Goal: Transaction & Acquisition: Book appointment/travel/reservation

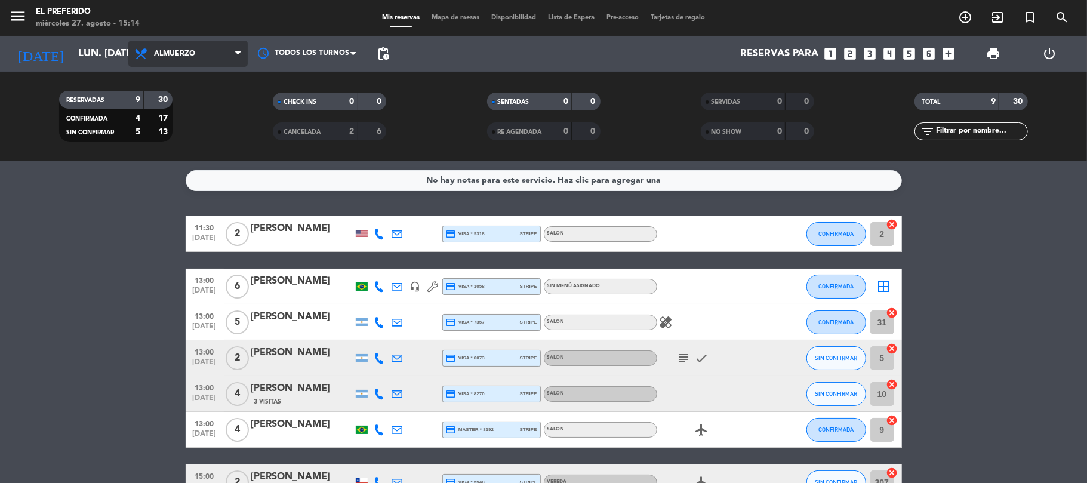
click at [234, 49] on span "Almuerzo" at bounding box center [187, 54] width 119 height 26
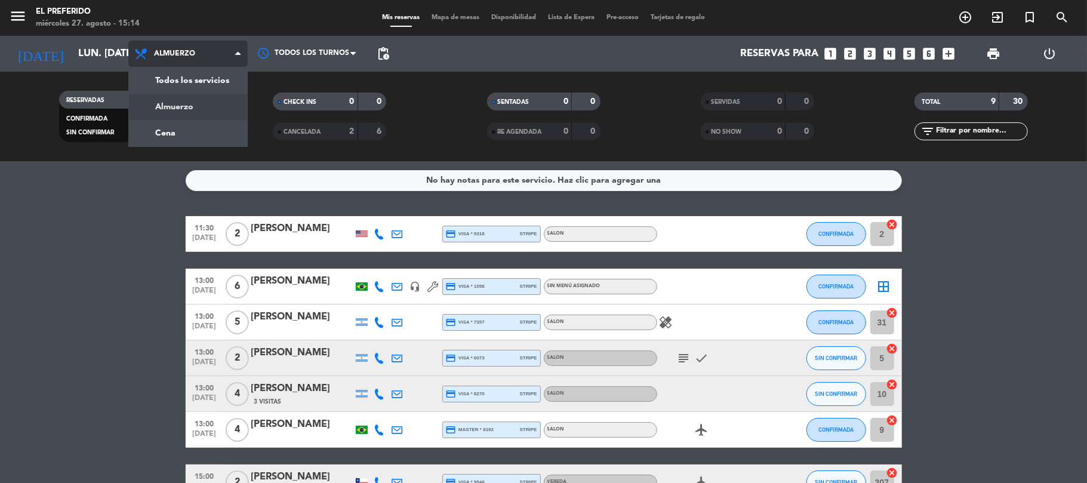
click at [189, 130] on div "menu El Preferido miércoles 27. agosto - 15:14 Mis reservas Mapa de mesas Dispo…" at bounding box center [543, 80] width 1087 height 161
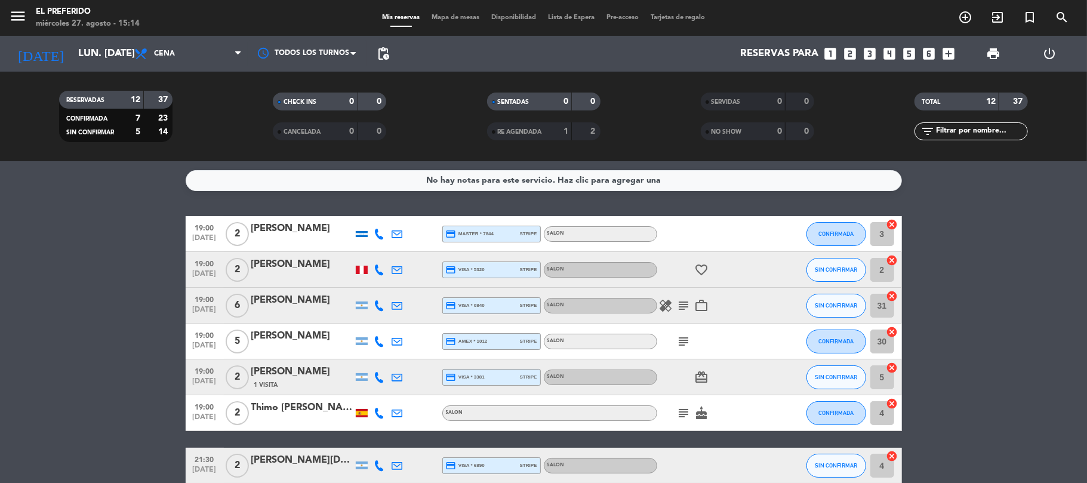
click at [375, 54] on span "pending_actions" at bounding box center [383, 54] width 24 height 24
click at [383, 55] on span "pending_actions" at bounding box center [383, 54] width 14 height 14
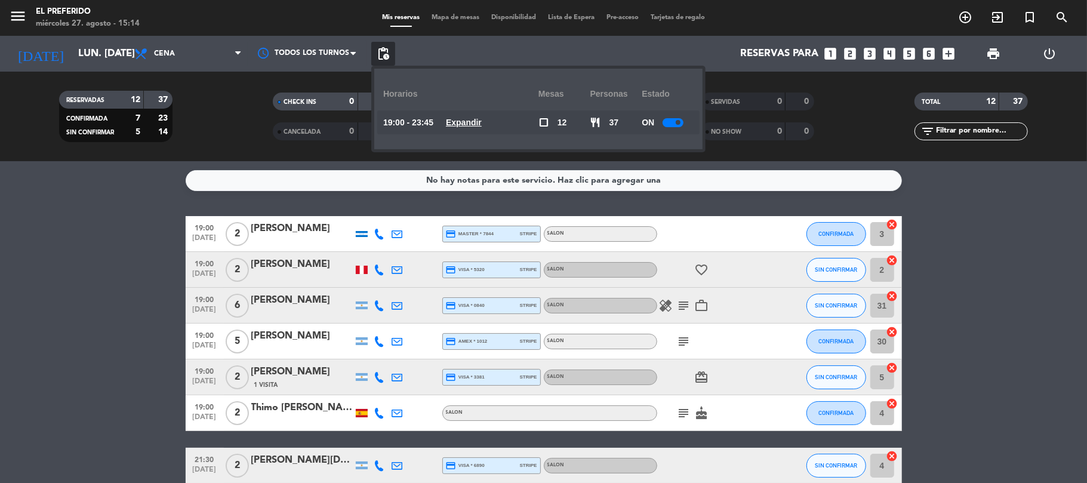
click at [476, 118] on u "Expandir" at bounding box center [464, 123] width 36 height 10
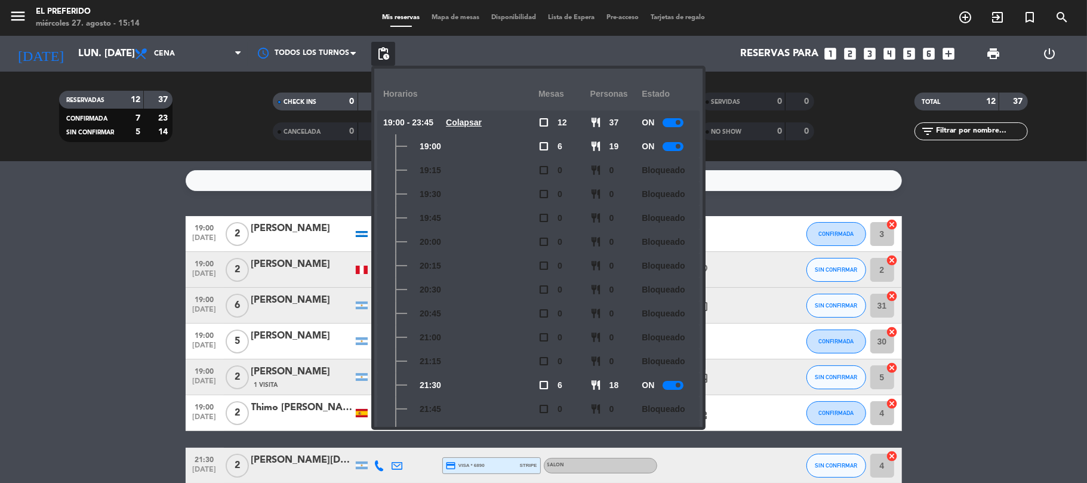
click at [155, 318] on bookings-row "19:00 [DATE] 2 [PERSON_NAME] credit_card master * 7844 stripe SALON CONFIRMADA …" at bounding box center [543, 439] width 1087 height 447
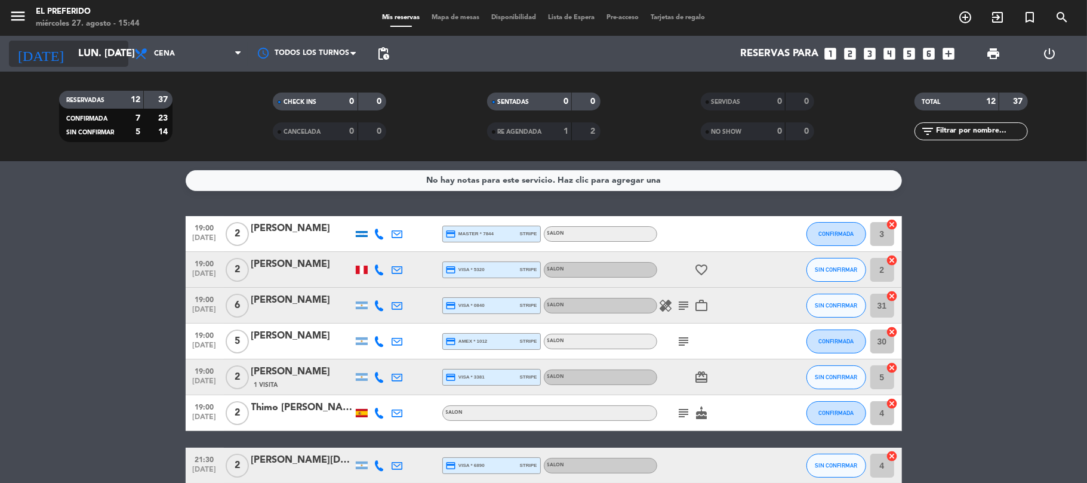
click at [79, 57] on input "lun. [DATE]" at bounding box center [136, 53] width 129 height 23
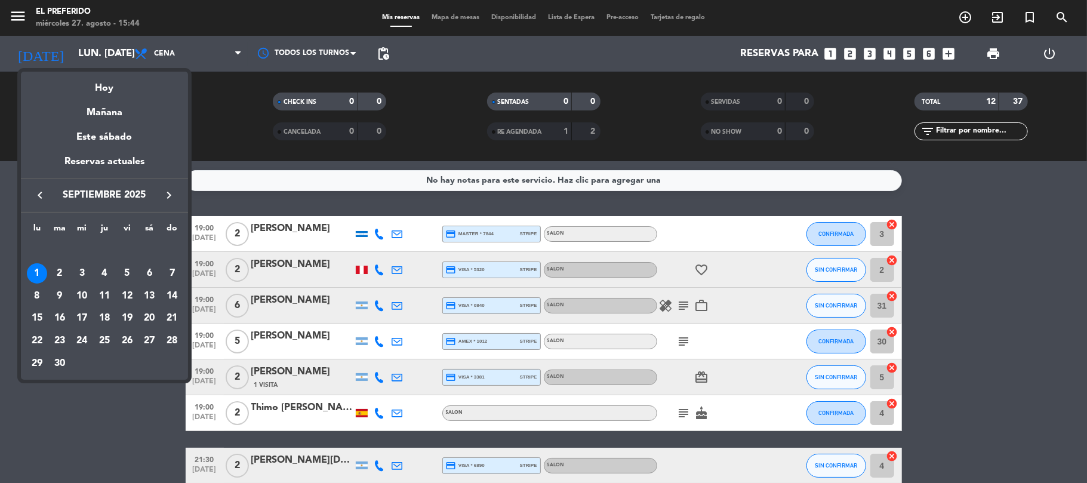
drag, startPoint x: 39, startPoint y: 313, endPoint x: 56, endPoint y: 113, distance: 201.3
click at [38, 313] on div "15" at bounding box center [37, 318] width 20 height 20
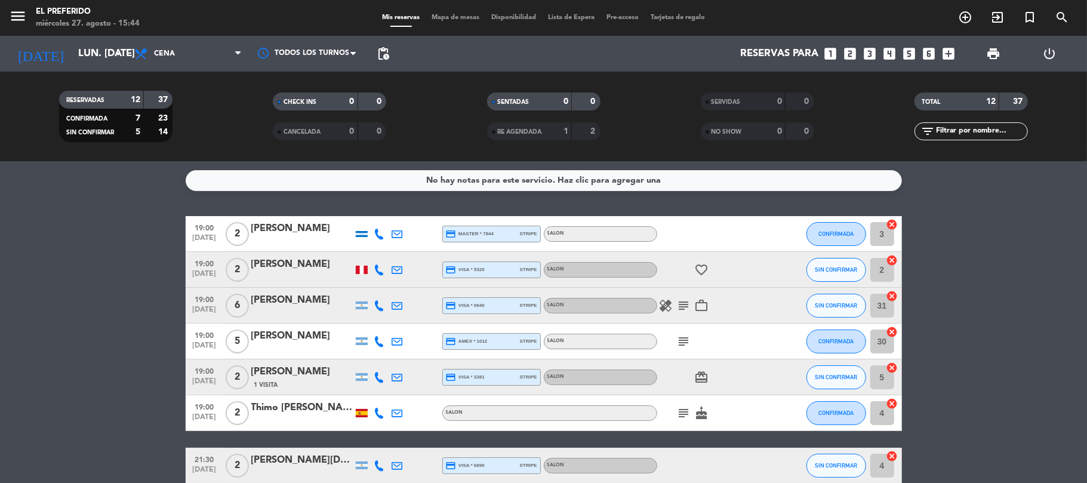
type input "lun. [DATE]"
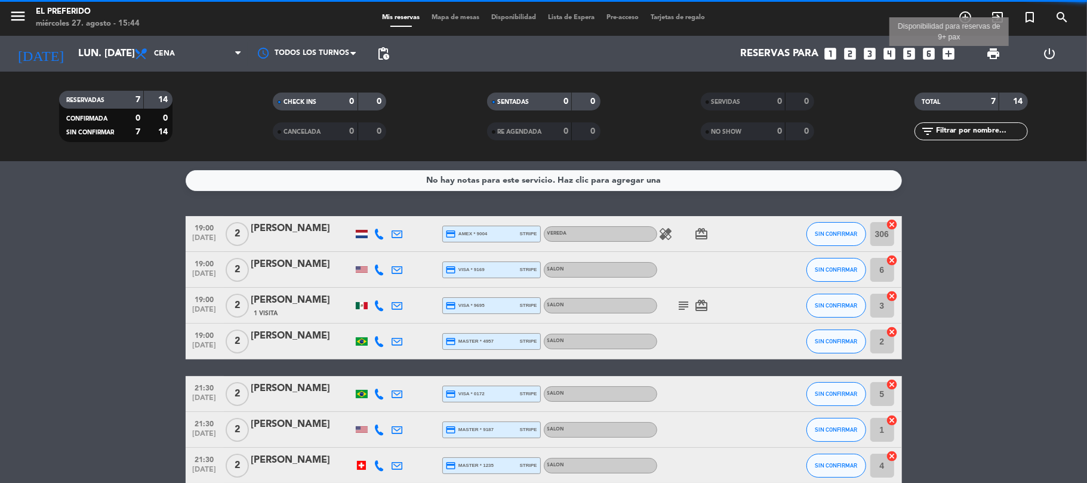
click at [949, 51] on icon "add_box" at bounding box center [949, 54] width 16 height 16
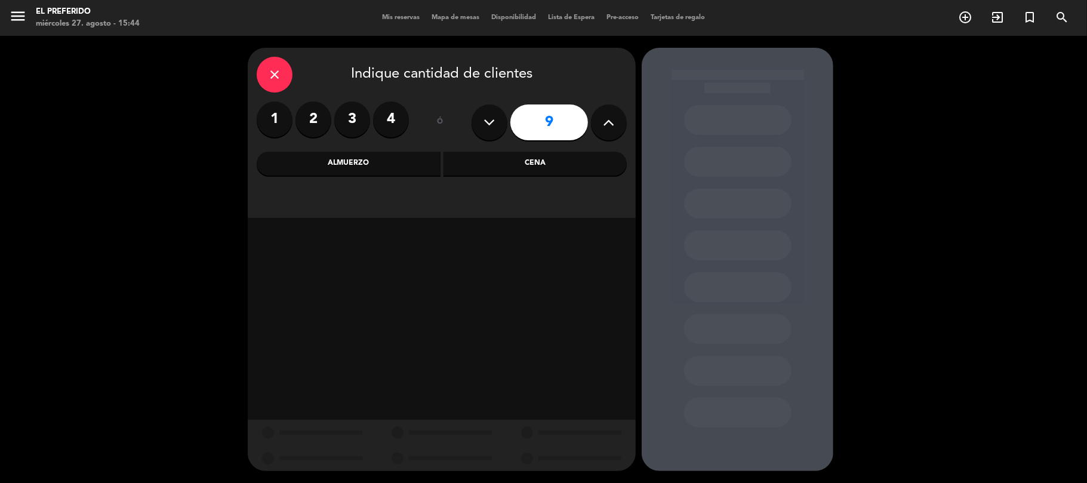
click at [481, 168] on div "Cena" at bounding box center [536, 164] width 184 height 24
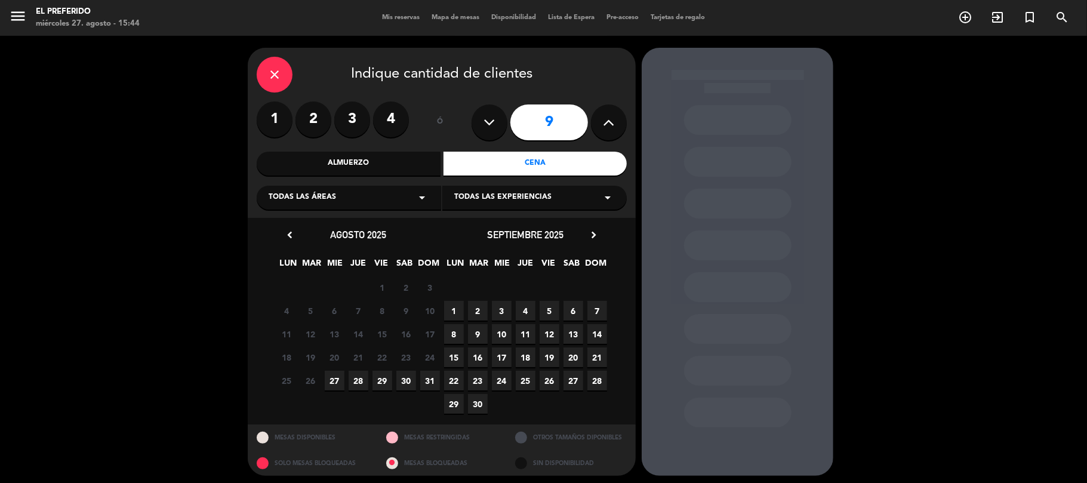
click at [325, 109] on label "2" at bounding box center [313, 119] width 36 height 36
click at [458, 359] on span "15" at bounding box center [454, 357] width 20 height 20
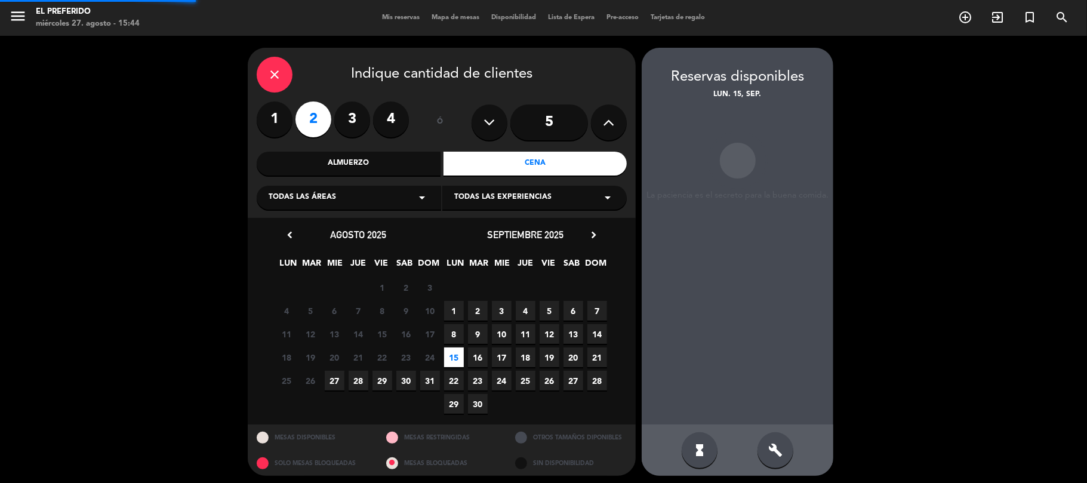
scroll to position [5, 0]
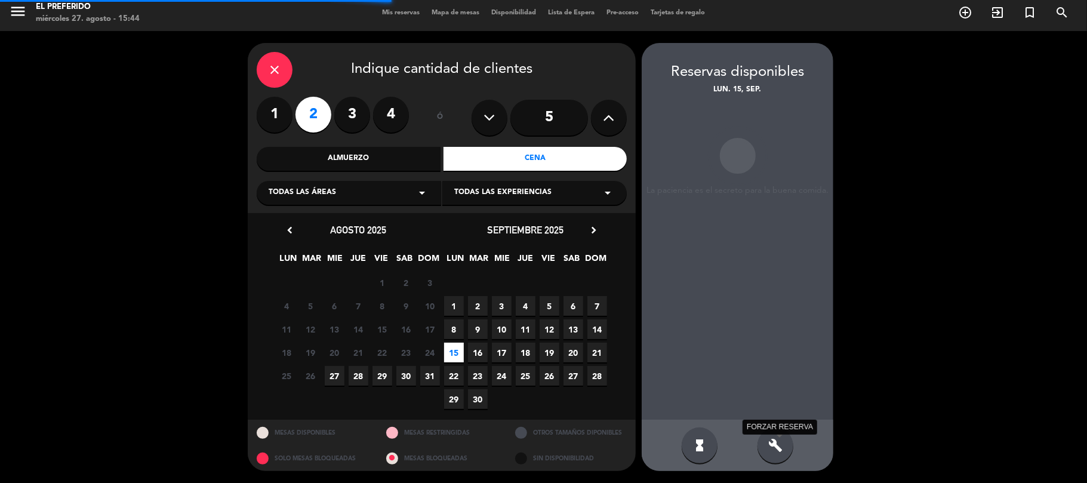
click at [772, 442] on icon "build" at bounding box center [775, 445] width 14 height 14
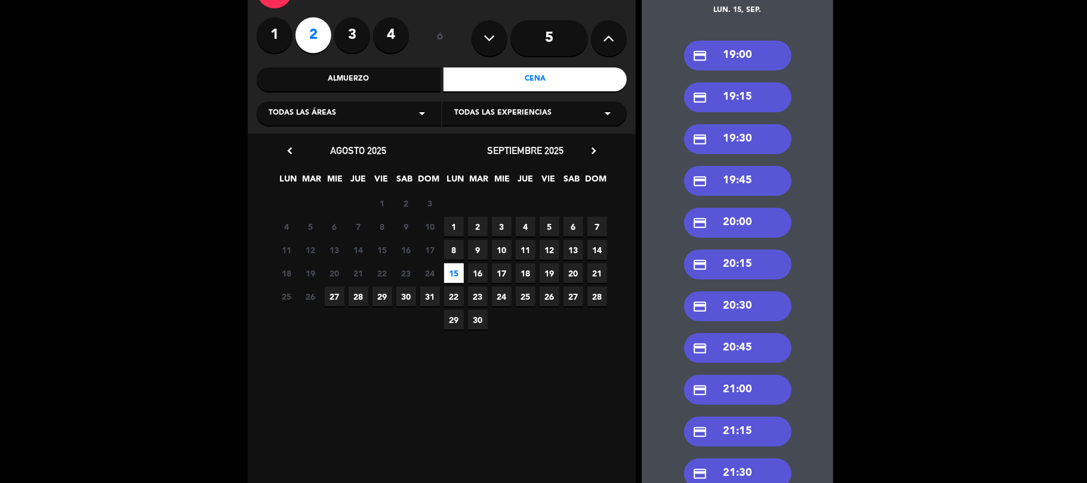
scroll to position [164, 0]
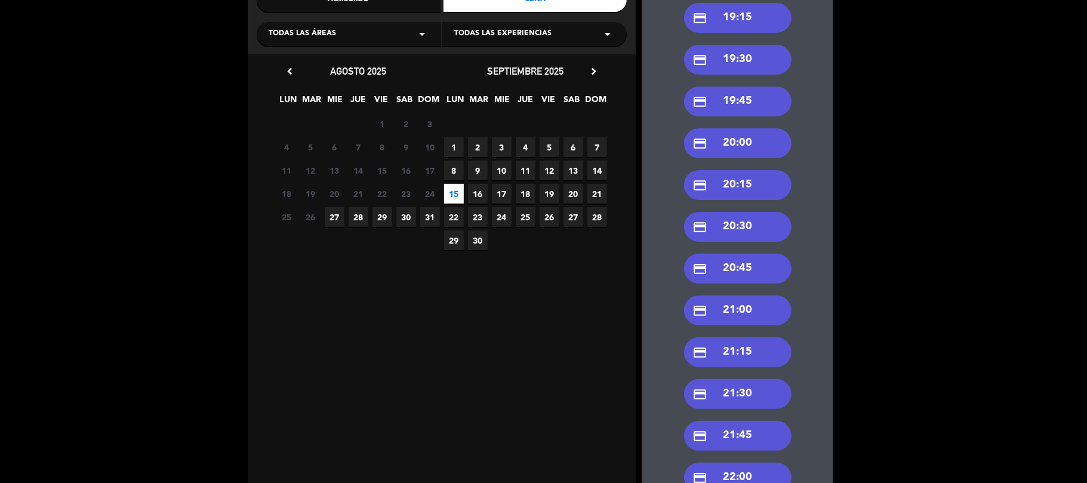
click at [764, 384] on div "credit_card 21:30" at bounding box center [737, 394] width 107 height 30
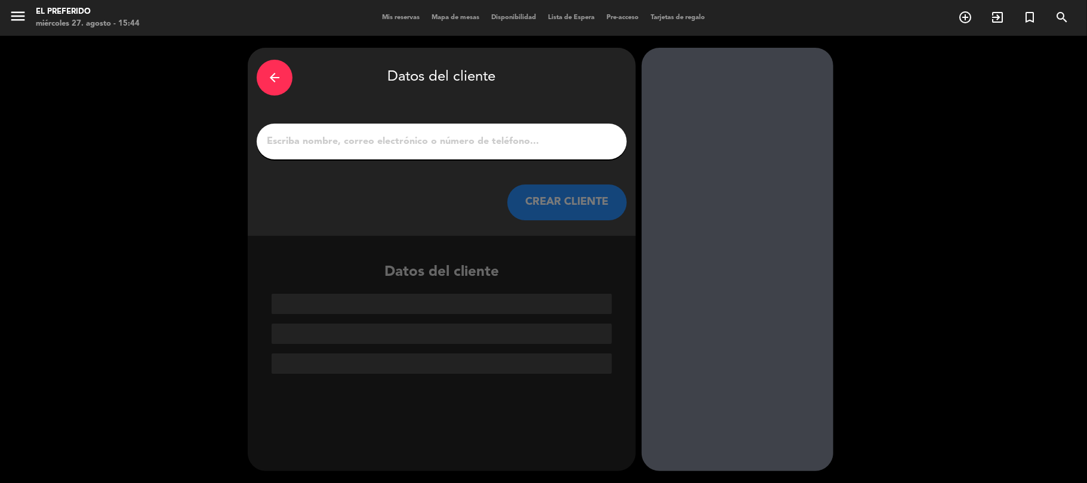
scroll to position [0, 0]
click at [378, 140] on input "1" at bounding box center [442, 141] width 352 height 17
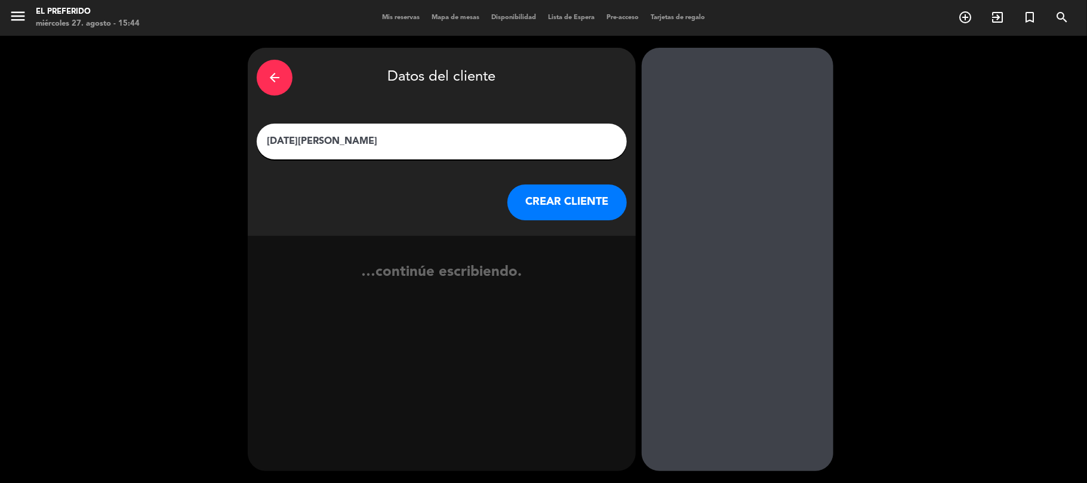
type input "[DATE][PERSON_NAME]"
click at [586, 194] on button "CREAR CLIENTE" at bounding box center [566, 202] width 119 height 36
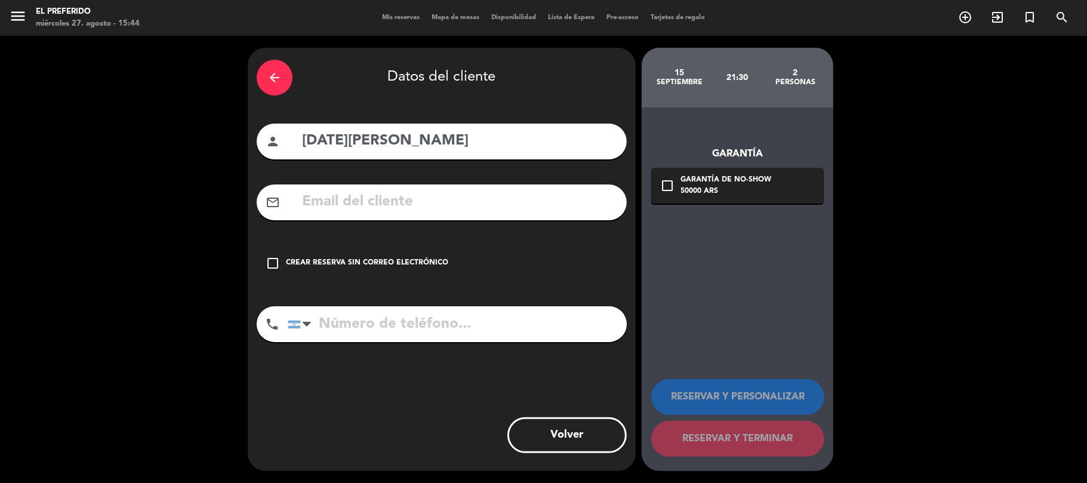
click at [332, 207] on input "text" at bounding box center [459, 202] width 317 height 24
paste input "[EMAIL_ADDRESS][DOMAIN_NAME]"
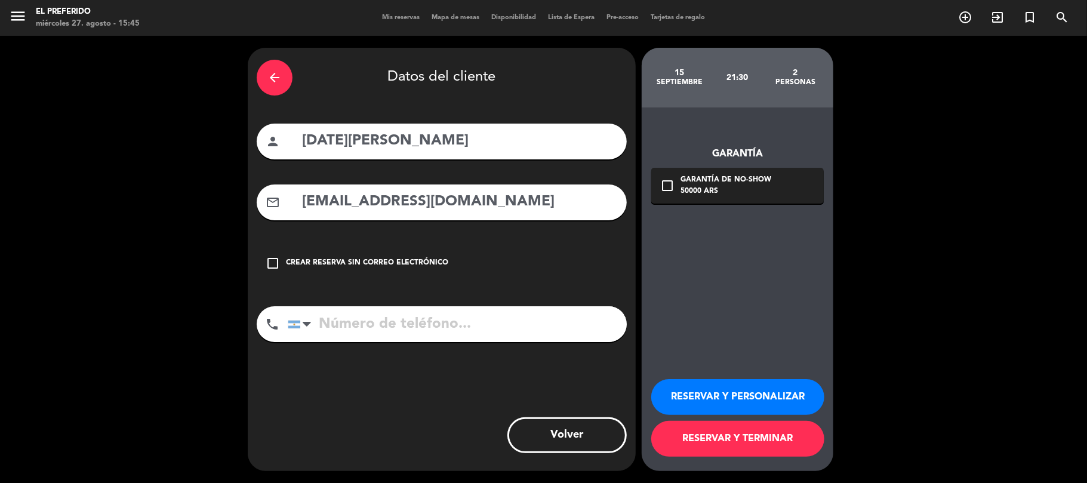
type input "[EMAIL_ADDRESS][DOMAIN_NAME]"
click at [447, 332] on input "tel" at bounding box center [457, 324] width 339 height 36
paste input "[PHONE_NUMBER]"
type input "[PHONE_NUMBER]"
click at [747, 392] on button "RESERVAR Y PERSONALIZAR" at bounding box center [737, 397] width 173 height 36
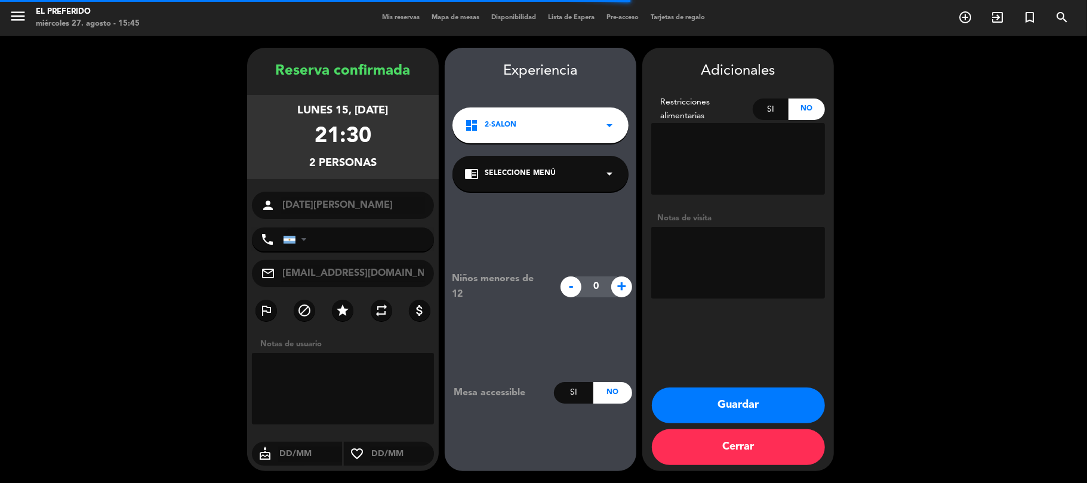
type input "[PHONE_NUMBER]"
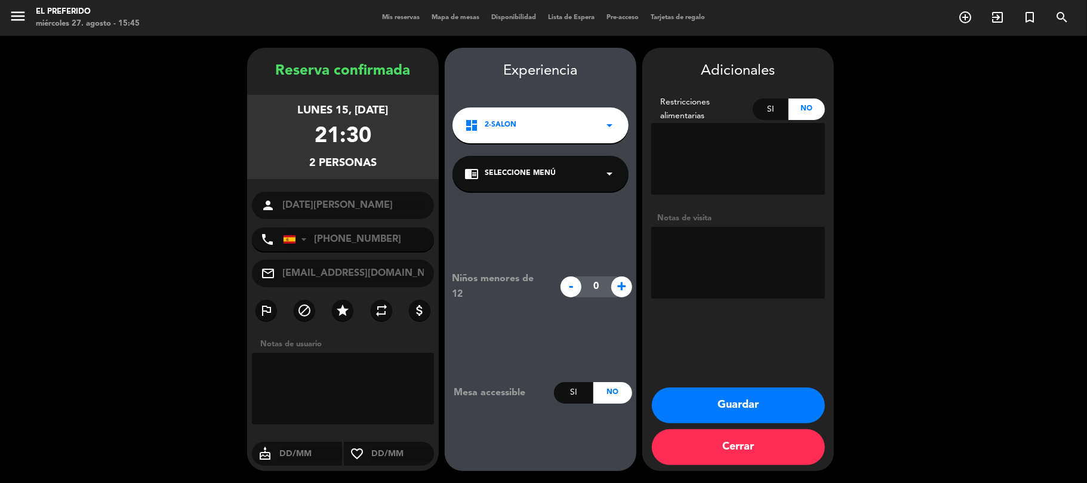
click at [757, 395] on button "Guardar" at bounding box center [738, 405] width 173 height 36
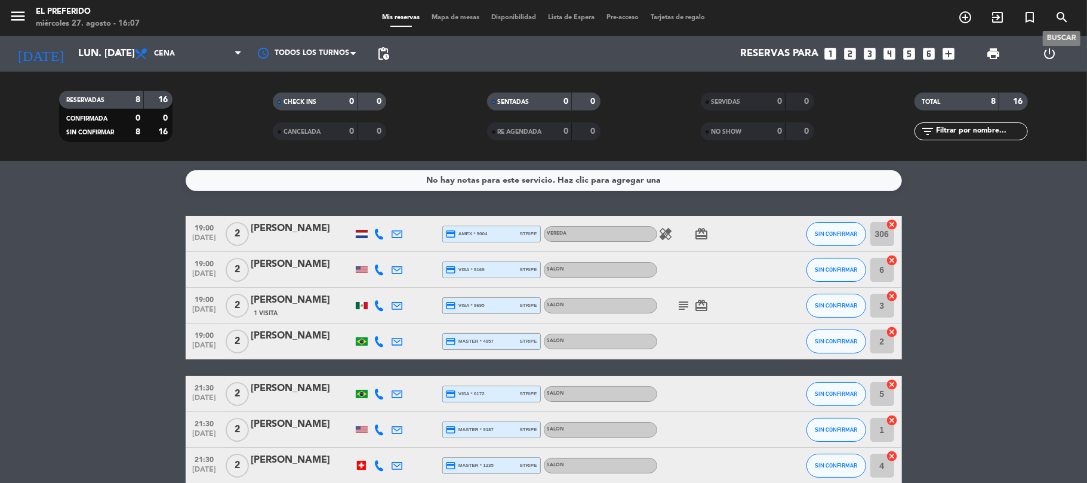
click at [1063, 13] on icon "search" at bounding box center [1062, 17] width 14 height 14
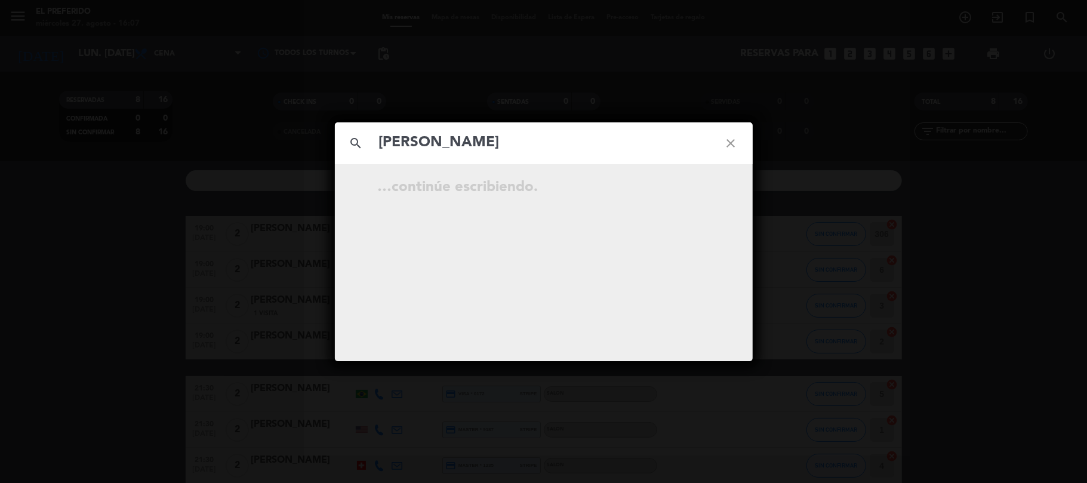
type input "[PERSON_NAME]"
click at [729, 144] on icon "close" at bounding box center [731, 143] width 43 height 43
click at [731, 144] on icon "close" at bounding box center [731, 143] width 43 height 43
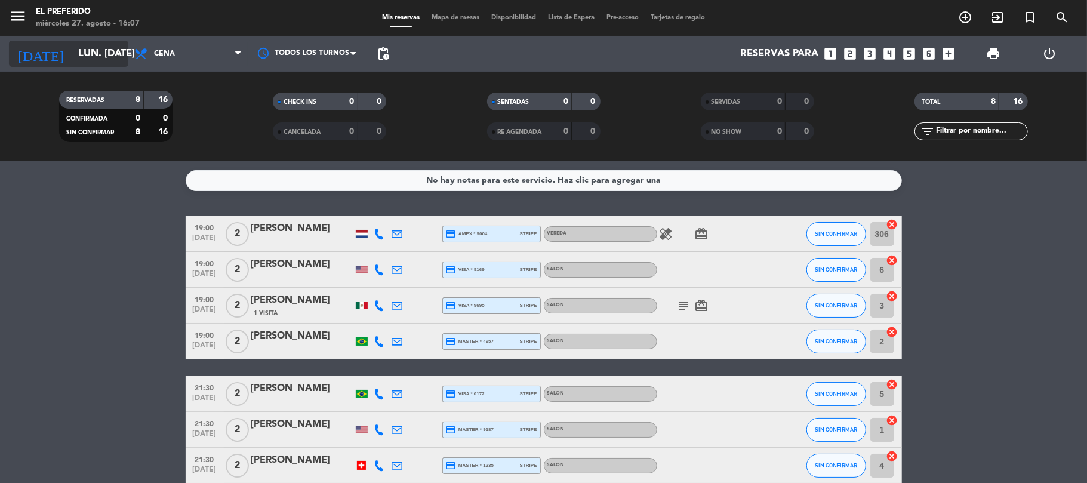
click at [91, 51] on input "lun. [DATE]" at bounding box center [136, 53] width 129 height 23
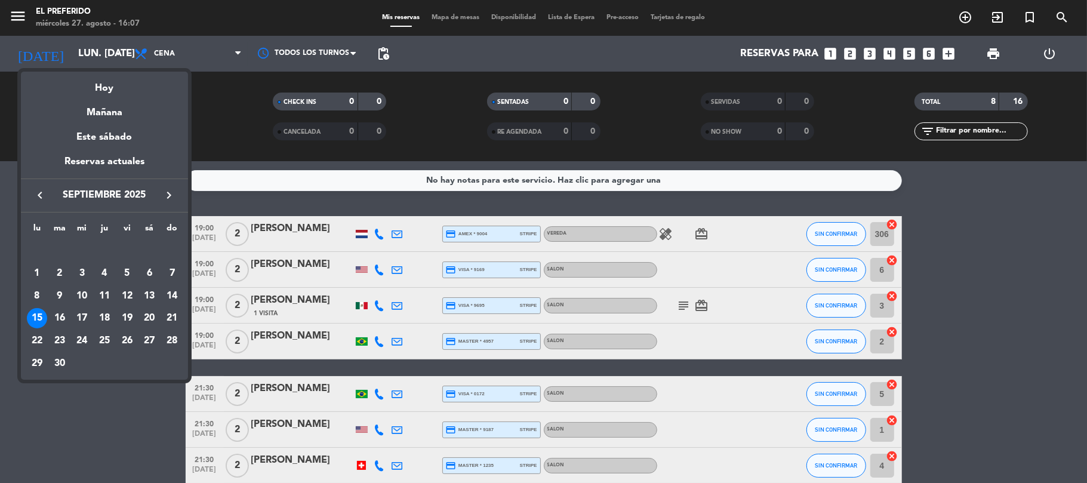
click at [41, 192] on icon "keyboard_arrow_left" at bounding box center [40, 195] width 14 height 14
click at [127, 341] on div "29" at bounding box center [127, 341] width 20 height 20
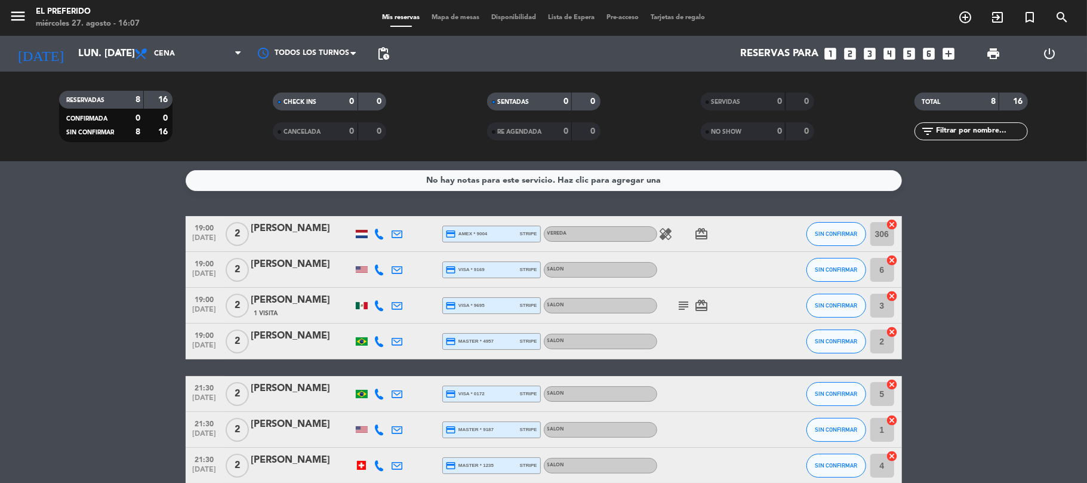
type input "vie. 29 ago."
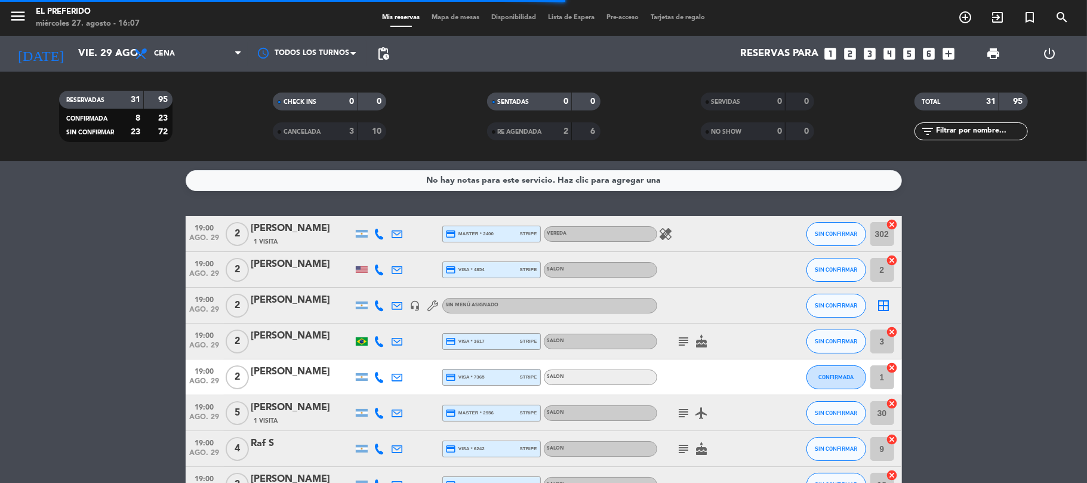
click at [282, 304] on div "[PERSON_NAME]" at bounding box center [301, 300] width 101 height 16
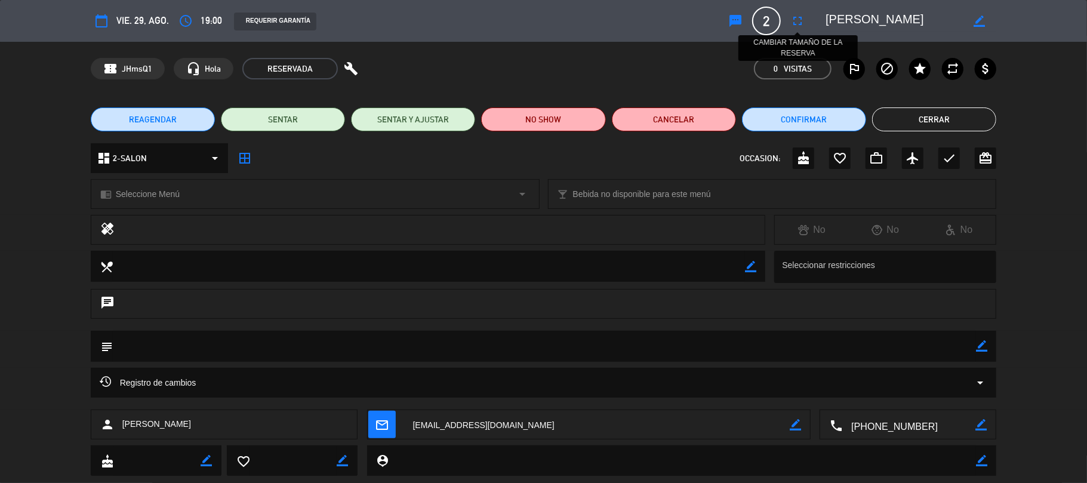
click at [796, 15] on icon "fullscreen" at bounding box center [797, 21] width 14 height 14
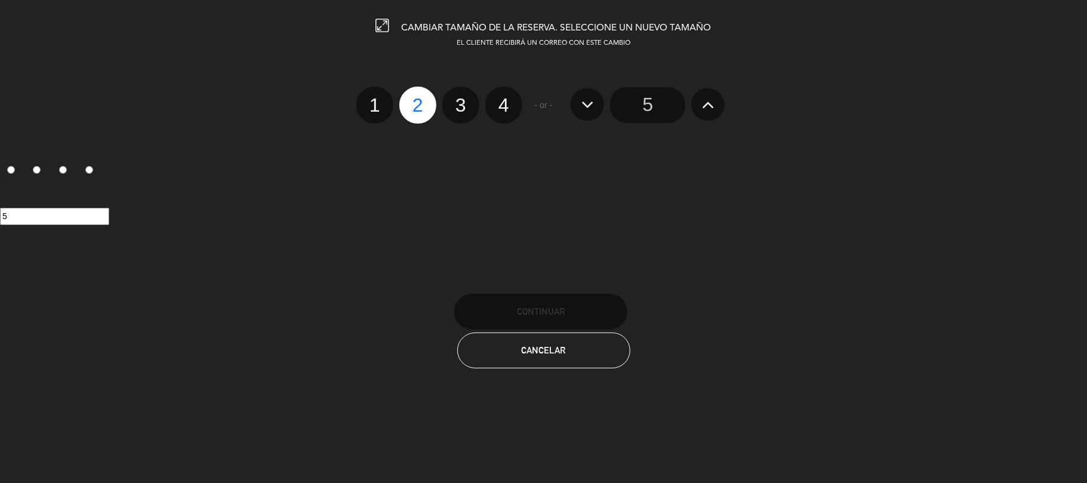
click at [459, 103] on label "3" at bounding box center [460, 105] width 37 height 37
click at [459, 98] on input "3" at bounding box center [459, 95] width 8 height 8
radio input "true"
radio input "false"
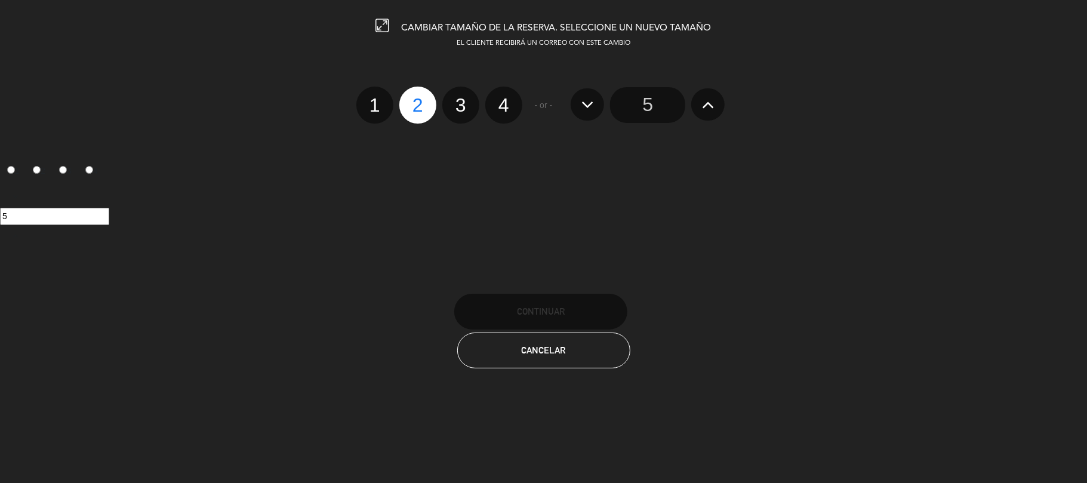
radio input "false"
radio input "true"
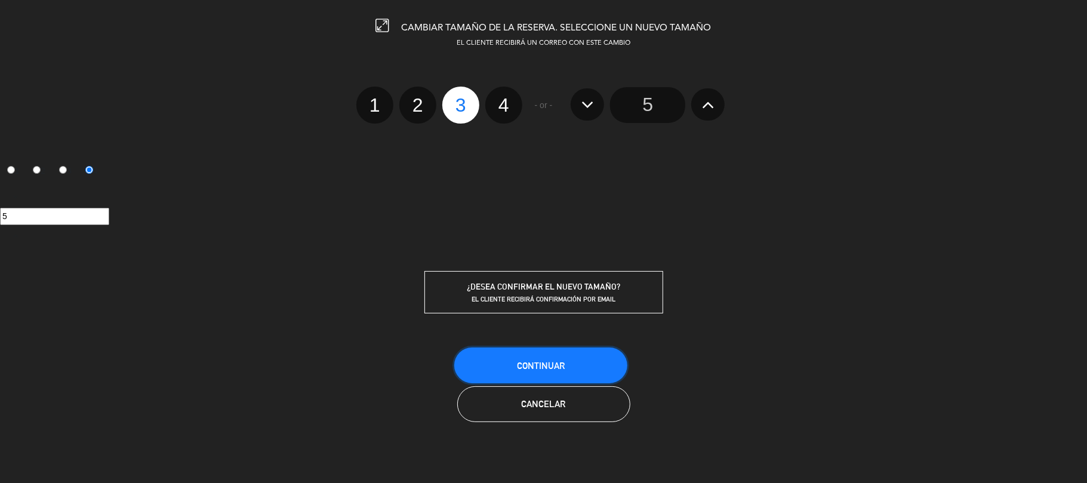
click at [578, 369] on button "Continuar" at bounding box center [540, 365] width 173 height 36
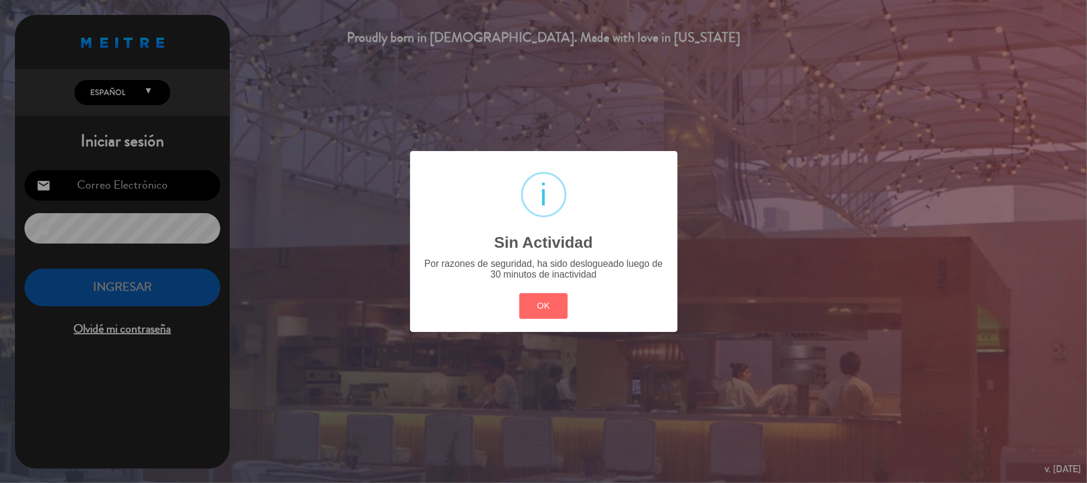
type input "[EMAIL_ADDRESS][DOMAIN_NAME]"
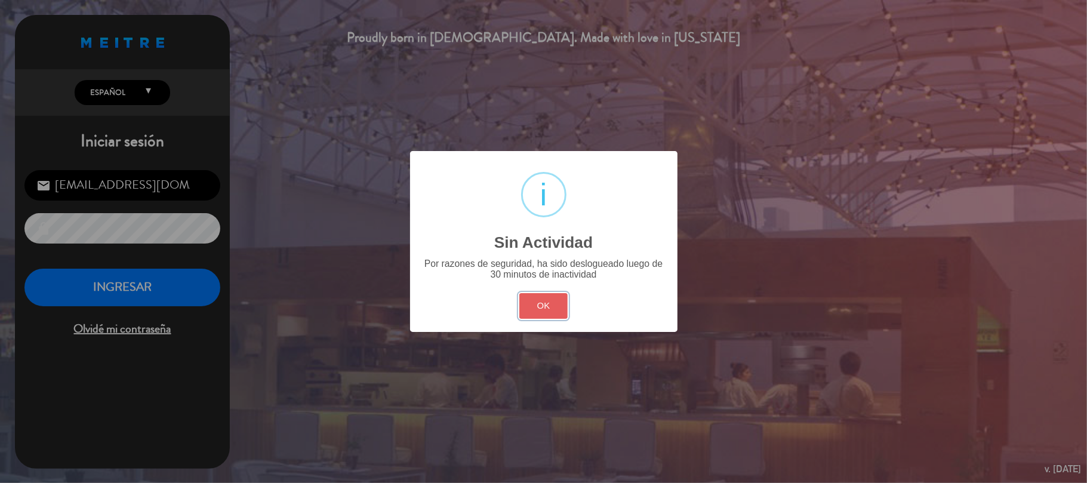
click at [546, 307] on button "OK" at bounding box center [543, 306] width 48 height 26
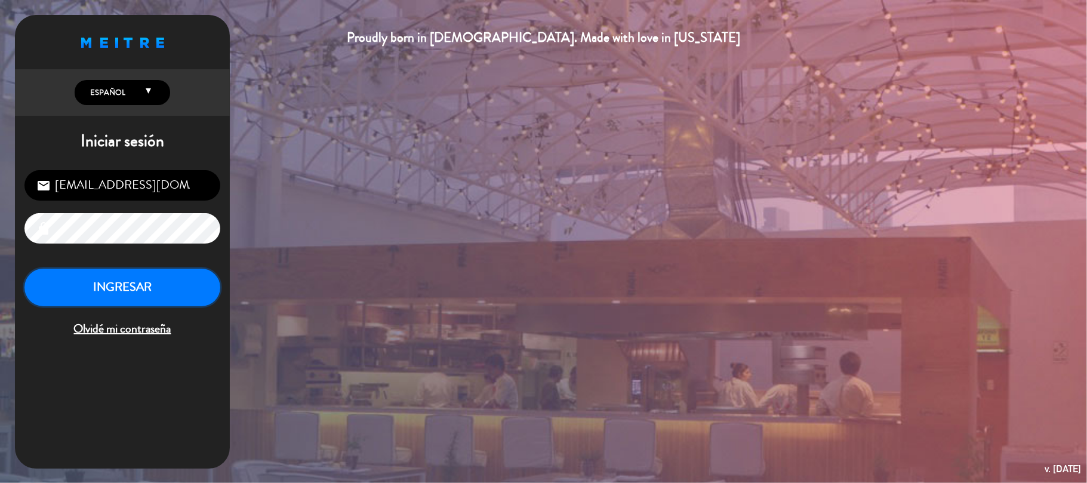
click at [158, 273] on button "INGRESAR" at bounding box center [122, 288] width 196 height 38
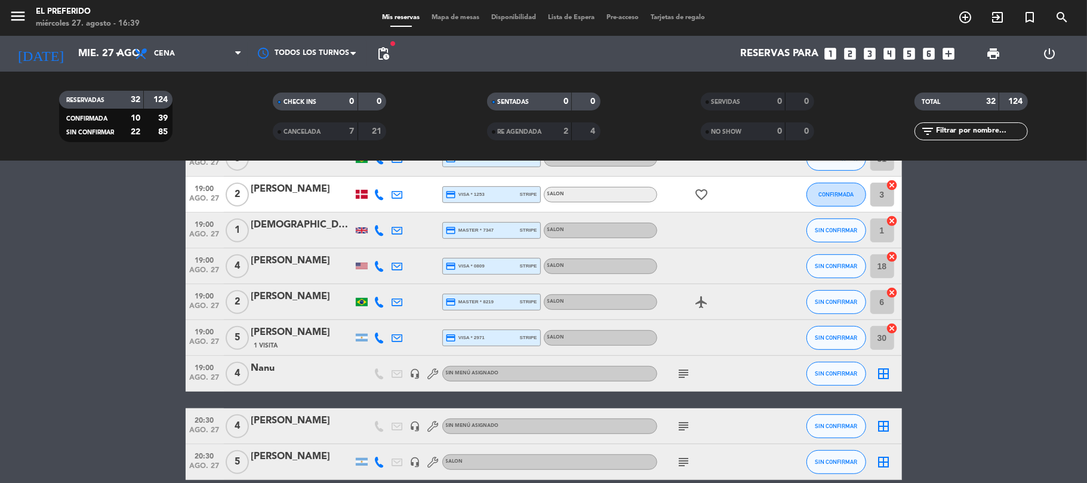
scroll to position [478, 0]
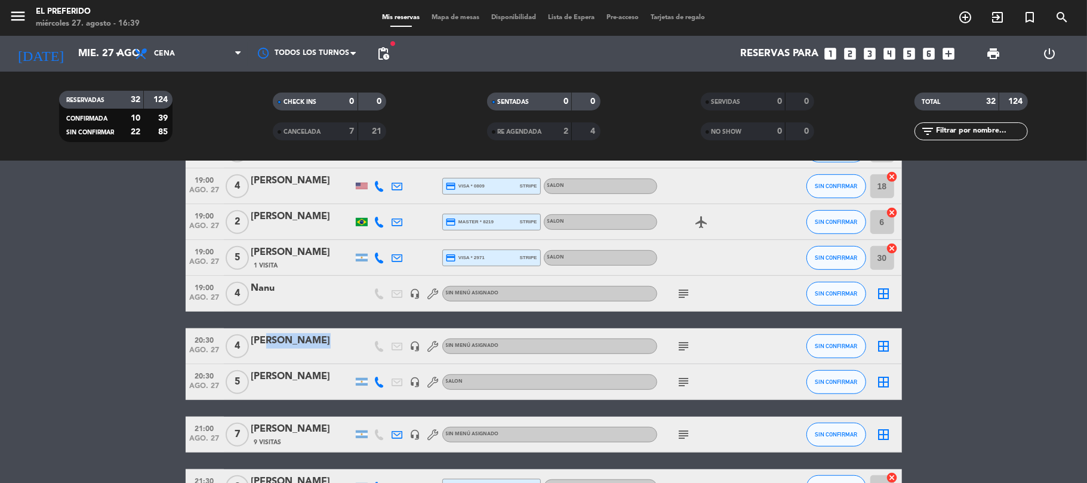
drag, startPoint x: 265, startPoint y: 340, endPoint x: 321, endPoint y: 355, distance: 57.9
click at [321, 355] on div "[PERSON_NAME]" at bounding box center [301, 345] width 101 height 25
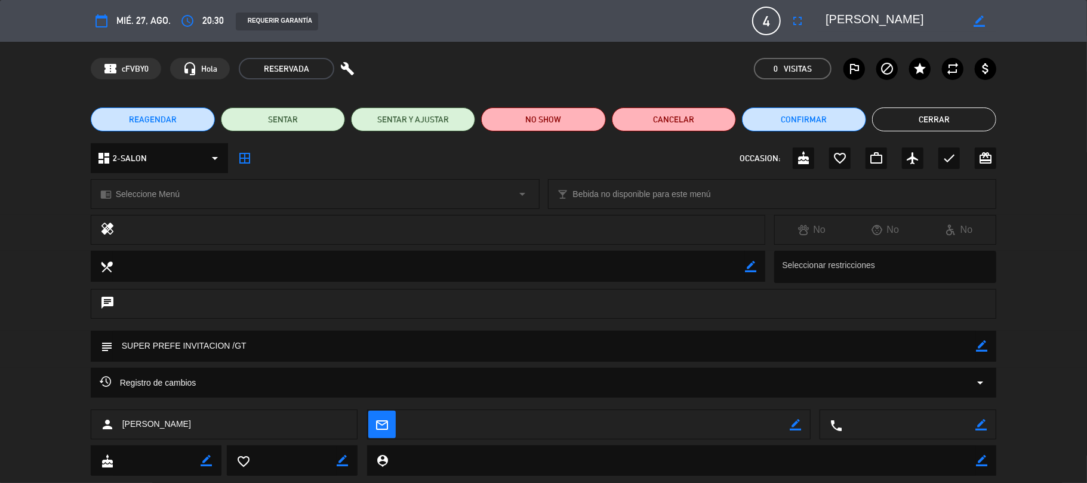
click at [911, 115] on button "Cerrar" at bounding box center [934, 119] width 124 height 24
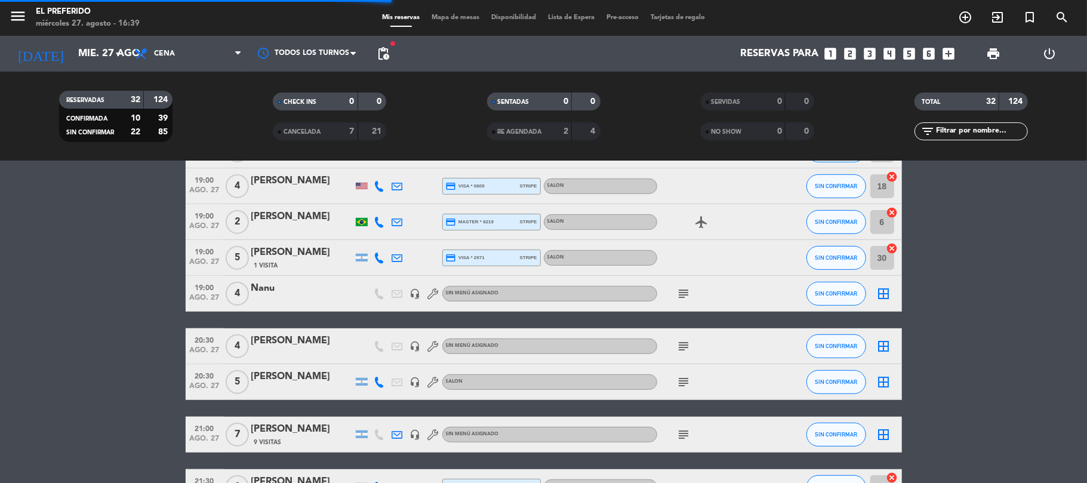
scroll to position [0, 0]
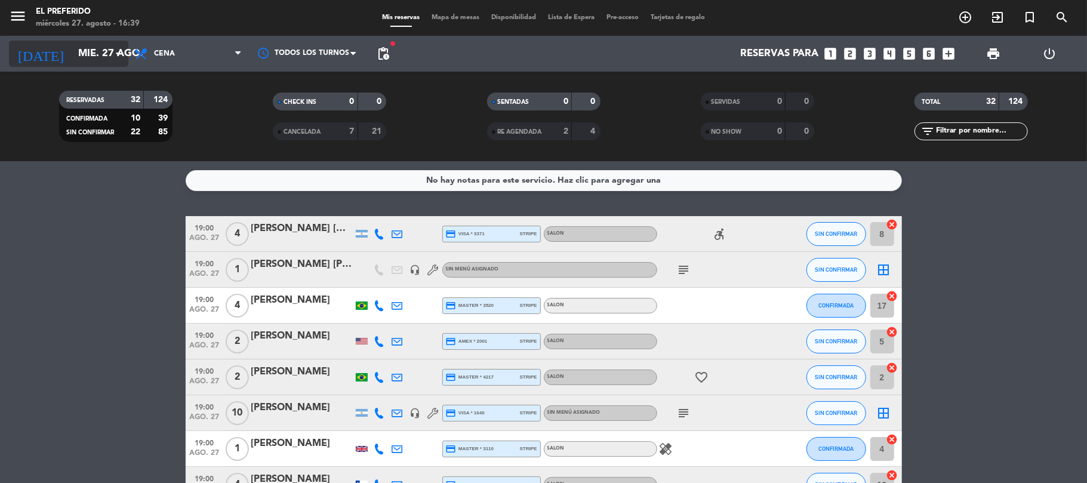
click at [82, 49] on input "mié. 27 ago." at bounding box center [136, 53] width 129 height 23
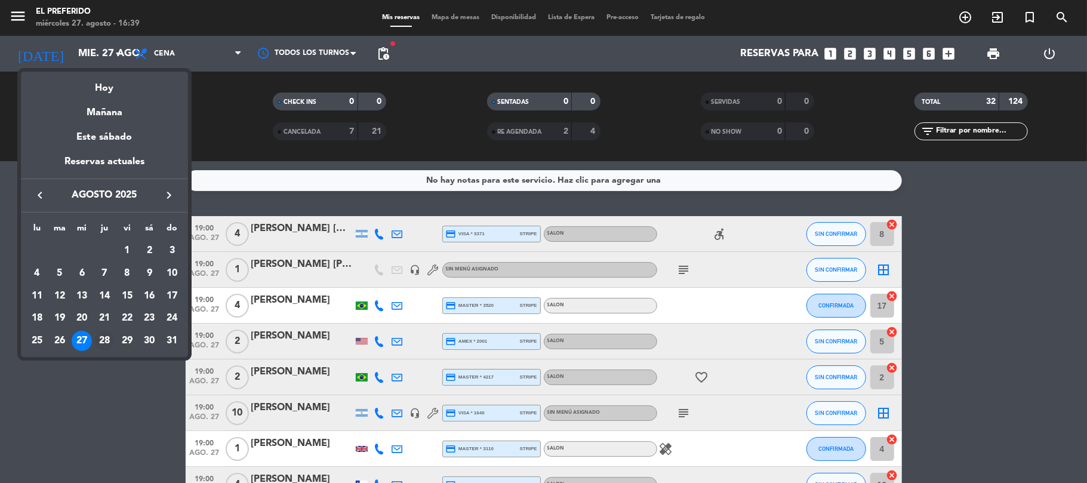
click at [104, 334] on div "28" at bounding box center [104, 341] width 20 height 20
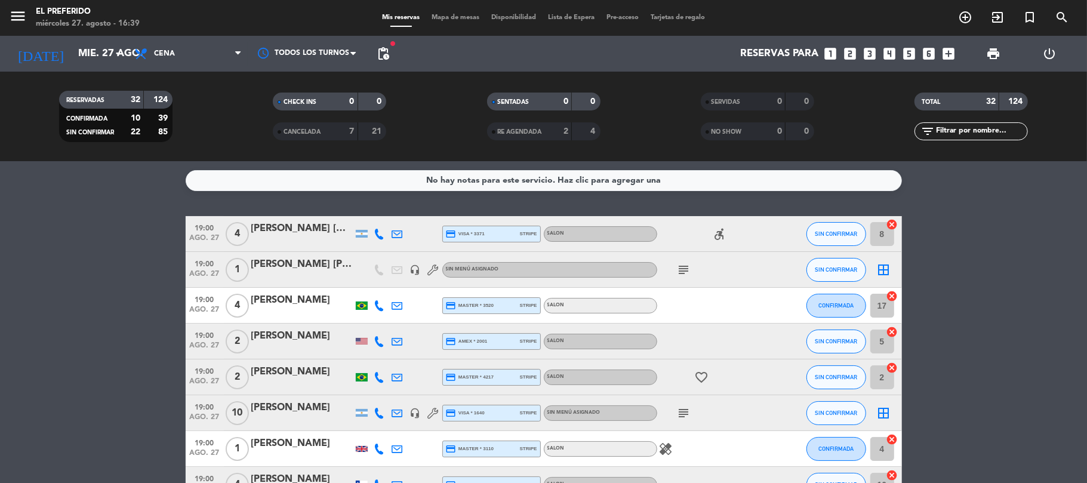
type input "jue. 28 ago."
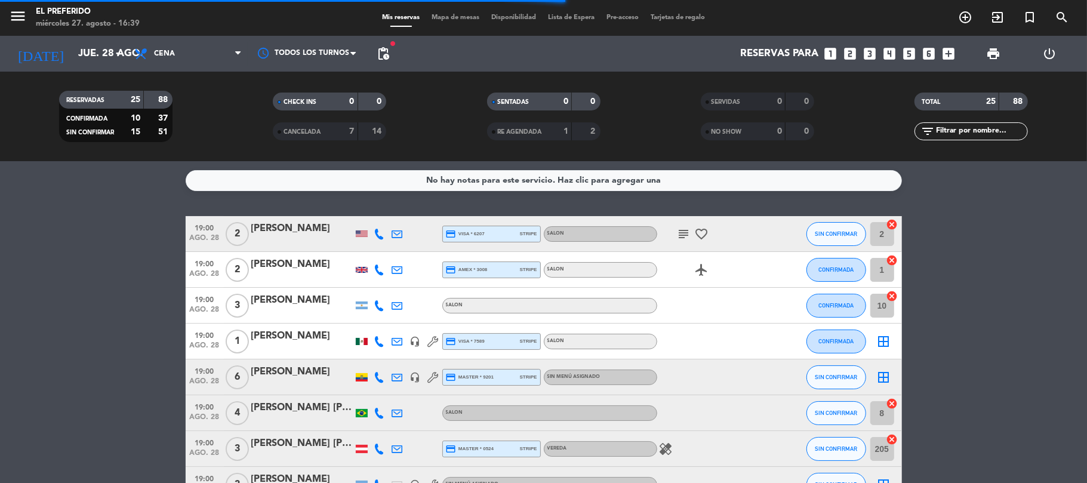
click at [303, 312] on div at bounding box center [301, 314] width 101 height 10
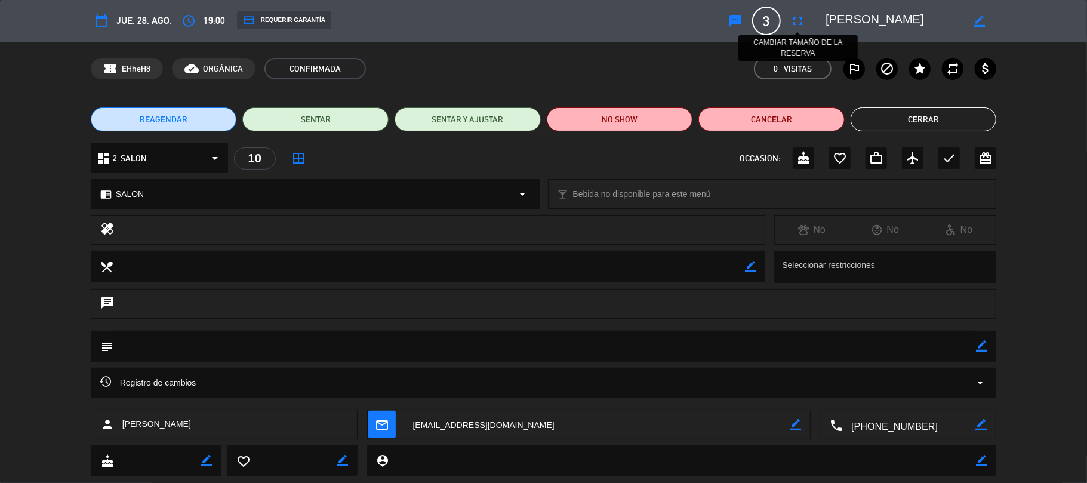
click at [798, 29] on button "fullscreen" at bounding box center [797, 20] width 21 height 21
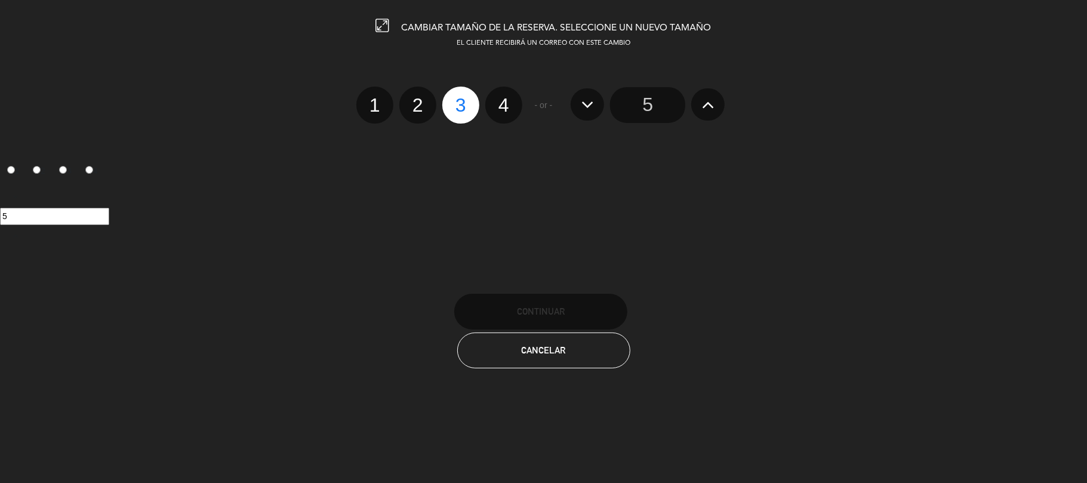
click at [507, 105] on label "4" at bounding box center [503, 105] width 37 height 37
click at [506, 98] on input "4" at bounding box center [502, 95] width 8 height 8
radio input "true"
radio input "false"
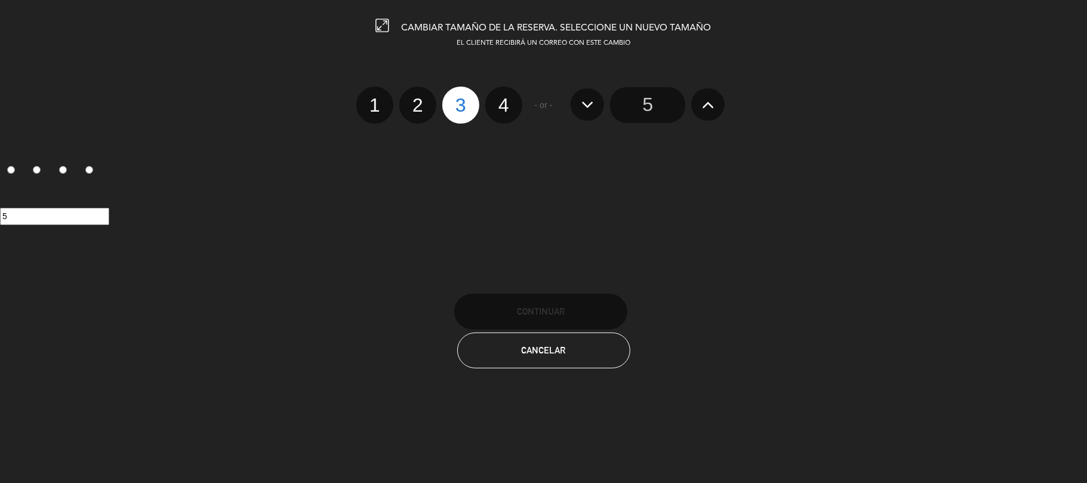
radio input "false"
radio input "true"
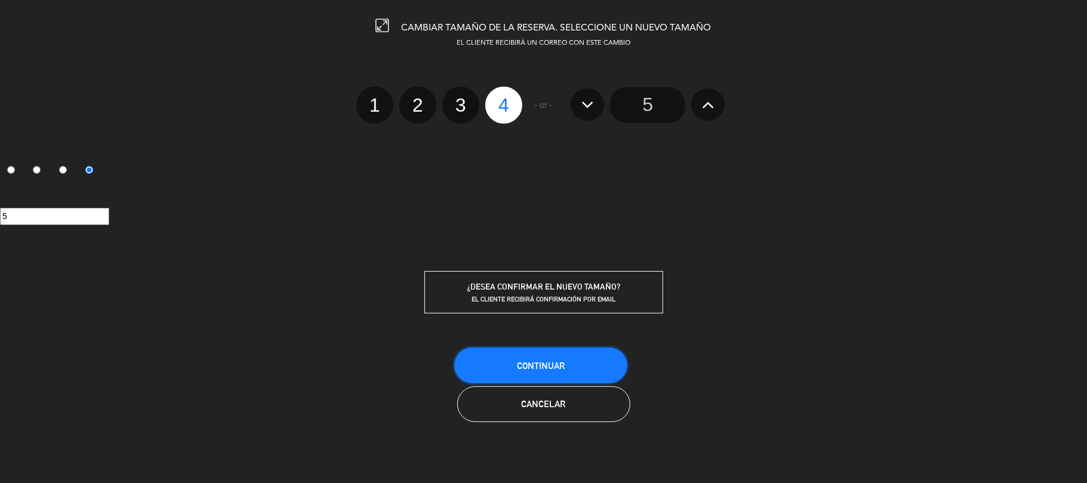
click at [524, 373] on button "Continuar" at bounding box center [540, 365] width 173 height 36
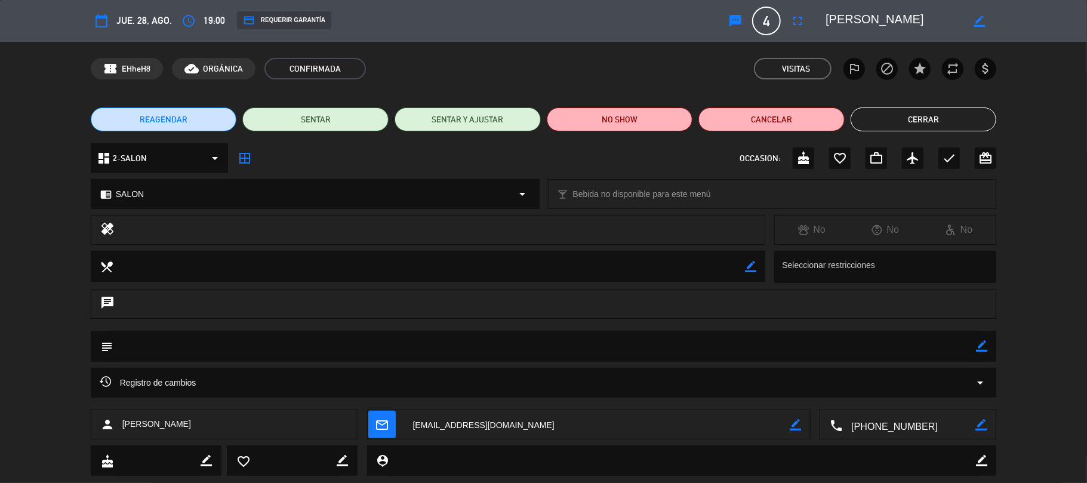
click at [946, 106] on div "REAGENDAR SENTAR SENTAR Y AJUSTAR NO SHOW Cancelar Cerrar" at bounding box center [543, 120] width 1087 height 48
click at [954, 119] on button "Cerrar" at bounding box center [924, 119] width 146 height 24
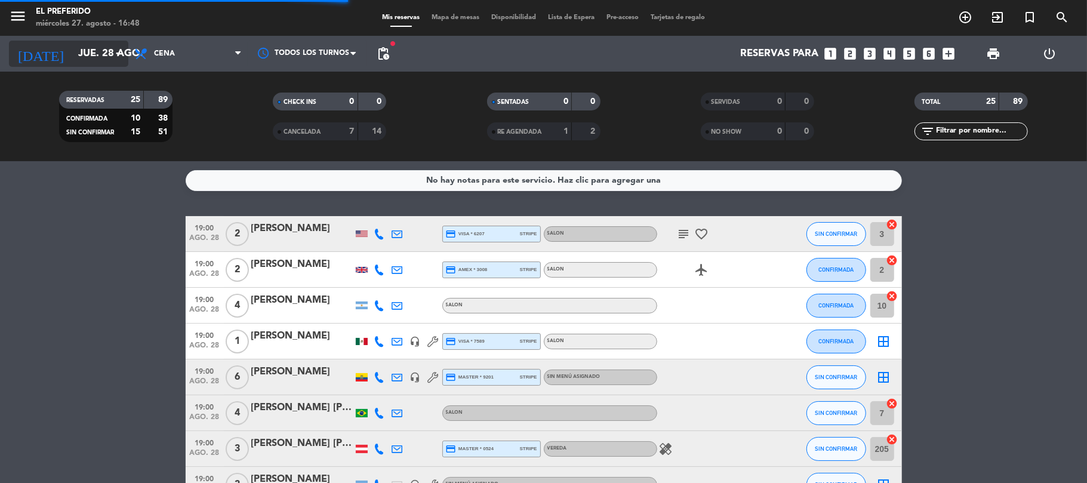
click at [72, 60] on input "jue. 28 ago." at bounding box center [136, 53] width 129 height 23
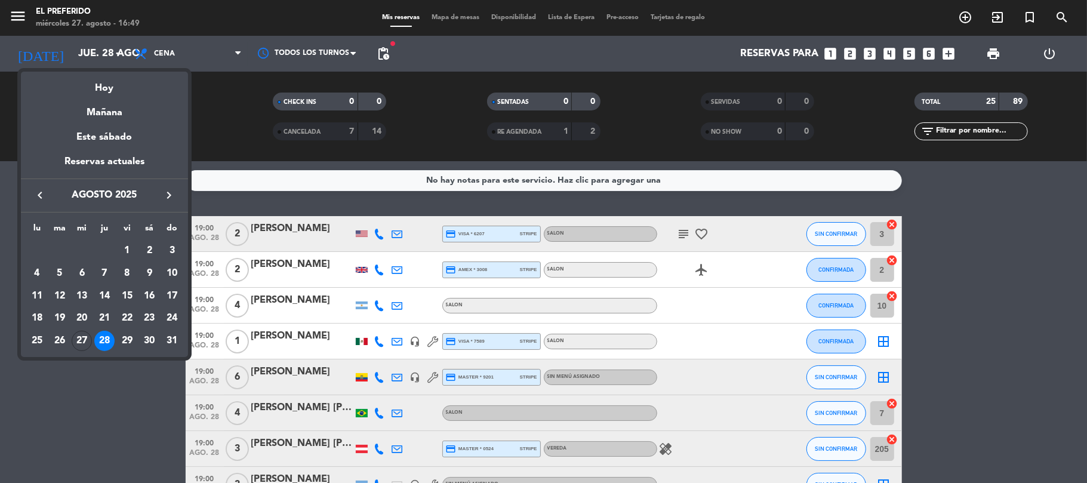
click at [81, 335] on div "27" at bounding box center [82, 341] width 20 height 20
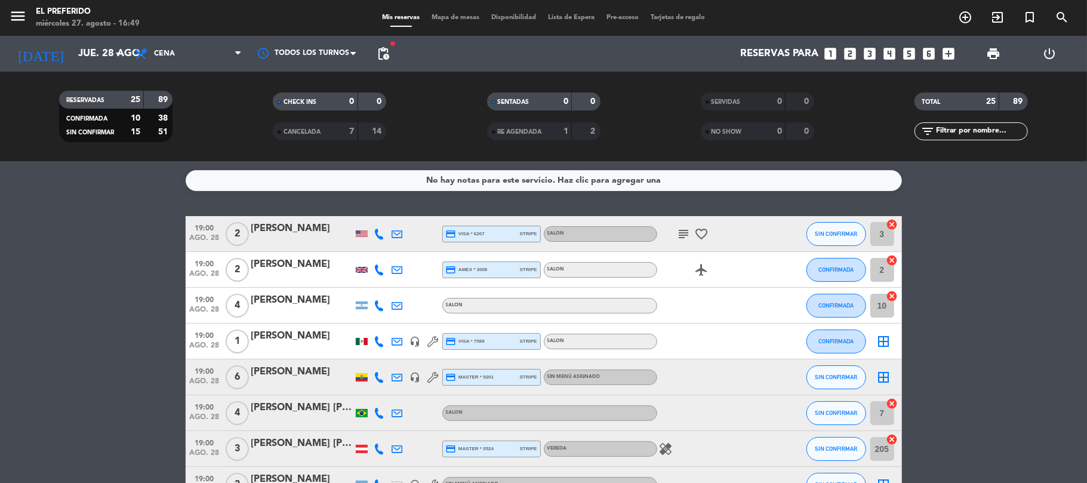
type input "mié. 27 ago."
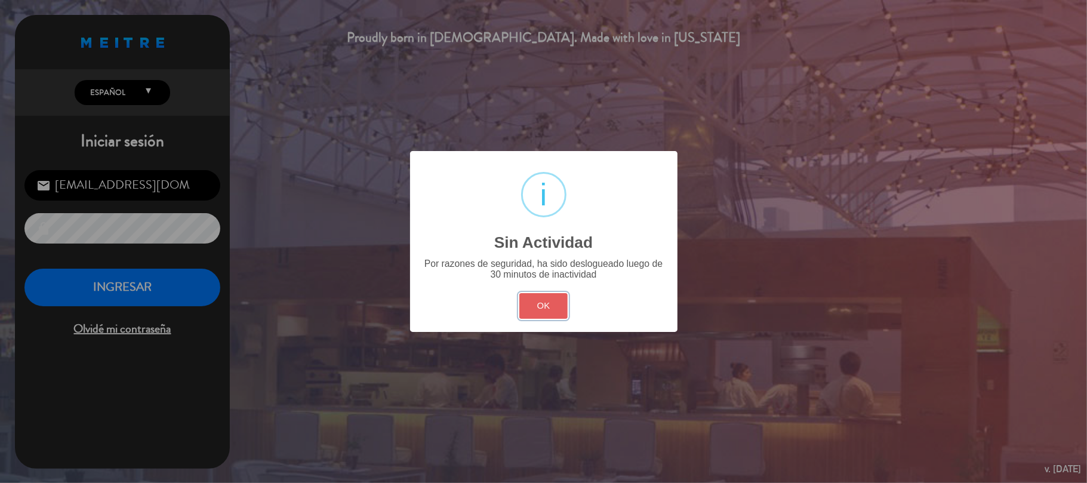
click at [538, 295] on button "OK" at bounding box center [543, 306] width 48 height 26
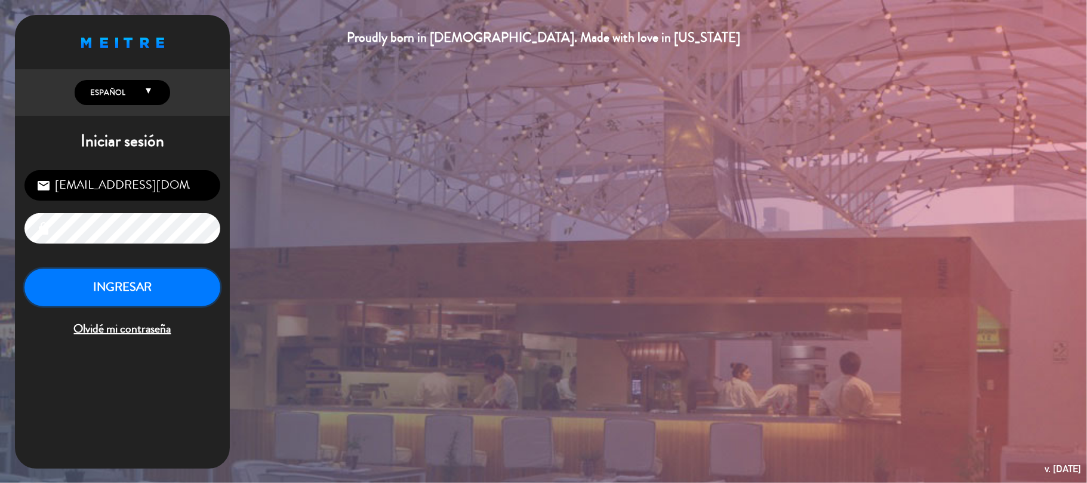
click at [204, 296] on button "INGRESAR" at bounding box center [122, 288] width 196 height 38
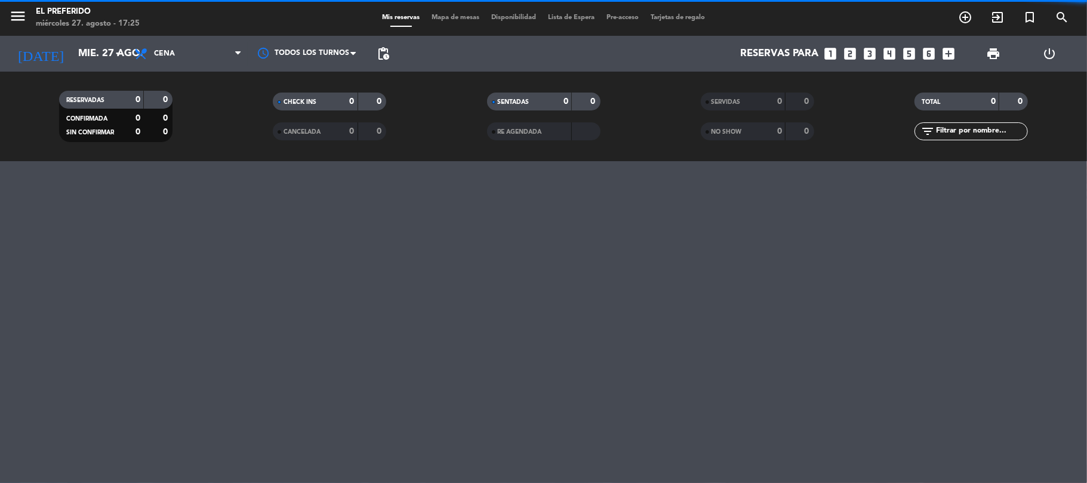
click at [180, 56] on span "Cena" at bounding box center [187, 54] width 119 height 26
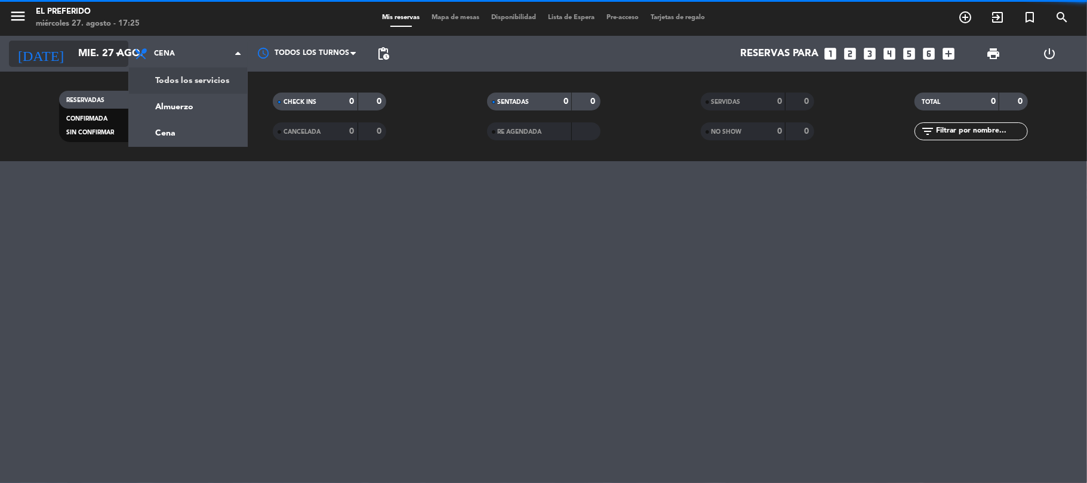
click at [89, 57] on input "mié. 27 ago." at bounding box center [136, 53] width 129 height 23
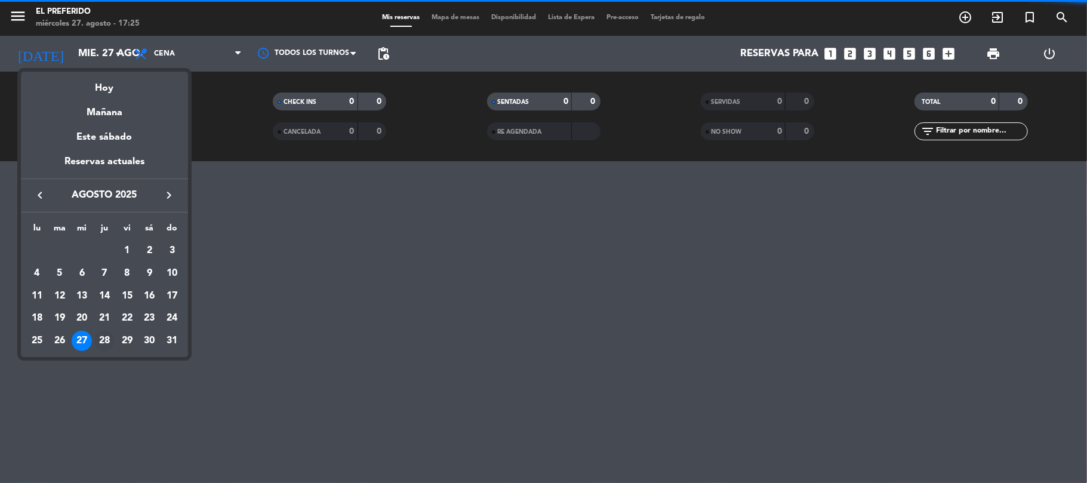
click at [97, 344] on div "28" at bounding box center [104, 341] width 20 height 20
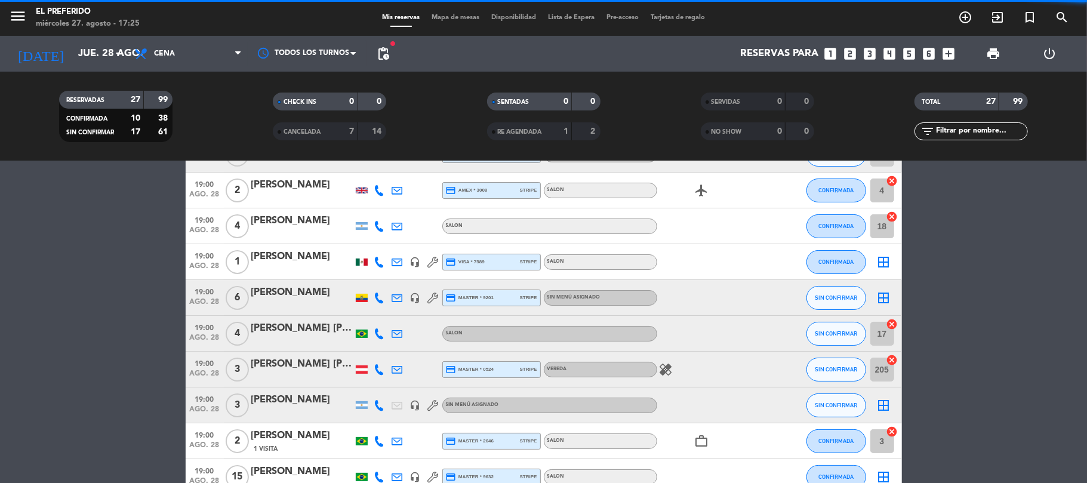
scroll to position [159, 0]
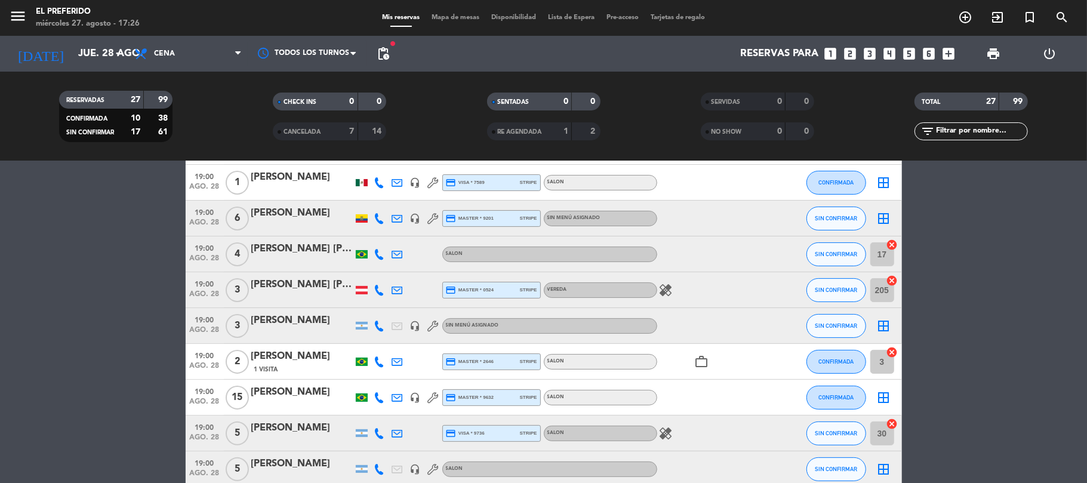
click at [307, 327] on div "[PERSON_NAME]" at bounding box center [301, 321] width 101 height 16
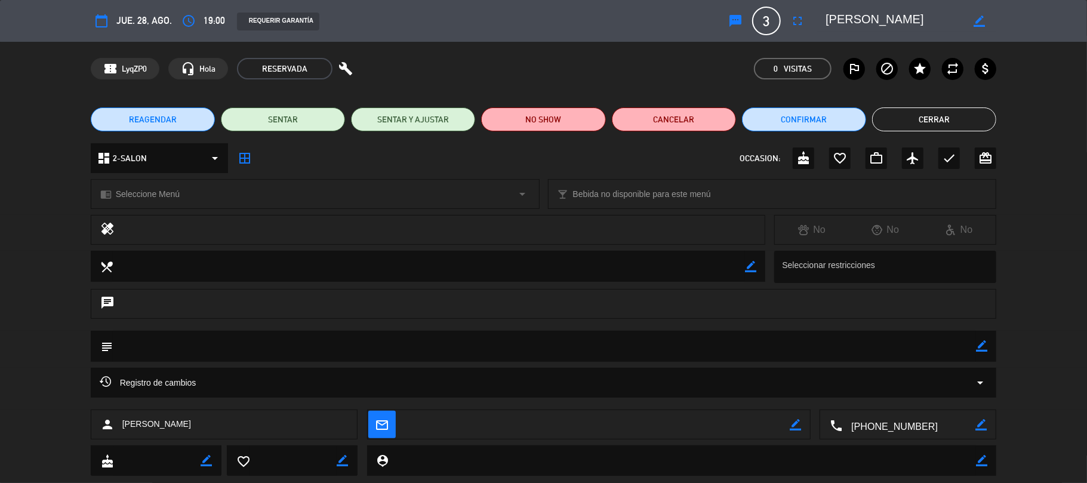
click at [962, 125] on button "Cerrar" at bounding box center [934, 119] width 124 height 24
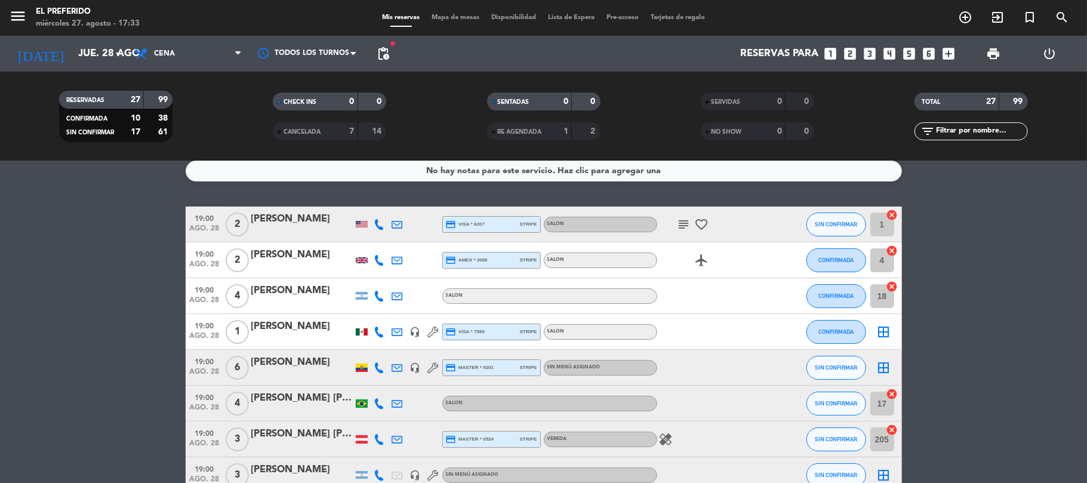
scroll to position [0, 0]
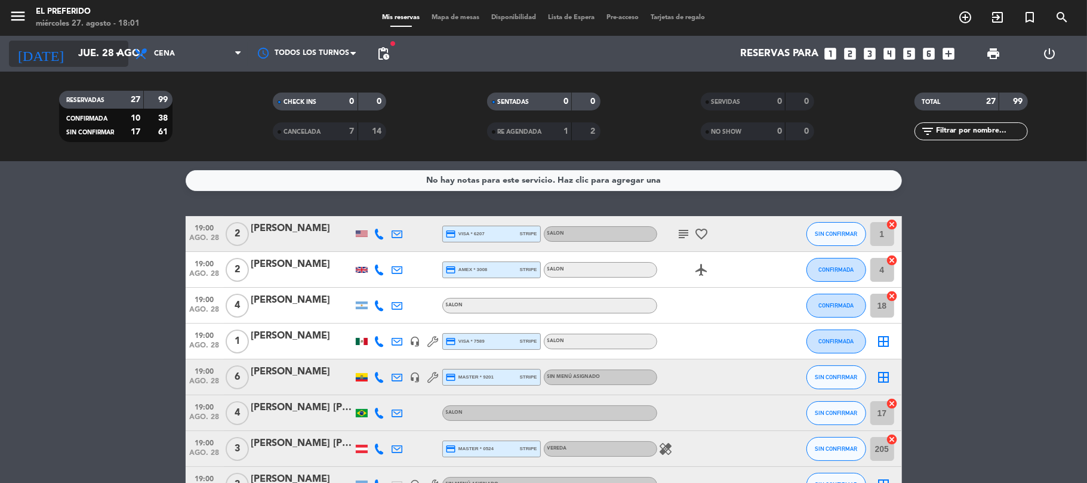
click at [91, 48] on input "jue. 28 ago." at bounding box center [136, 53] width 129 height 23
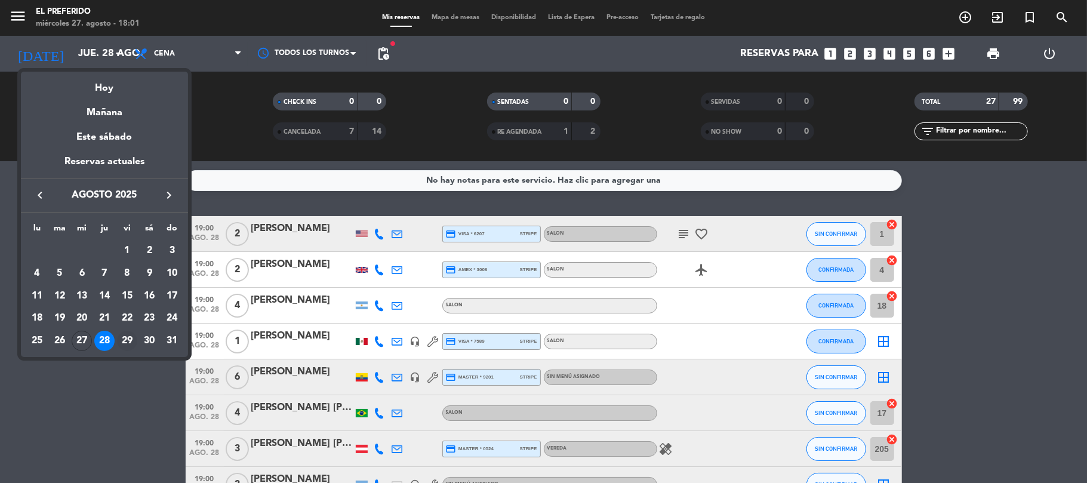
click at [125, 335] on div "29" at bounding box center [127, 341] width 20 height 20
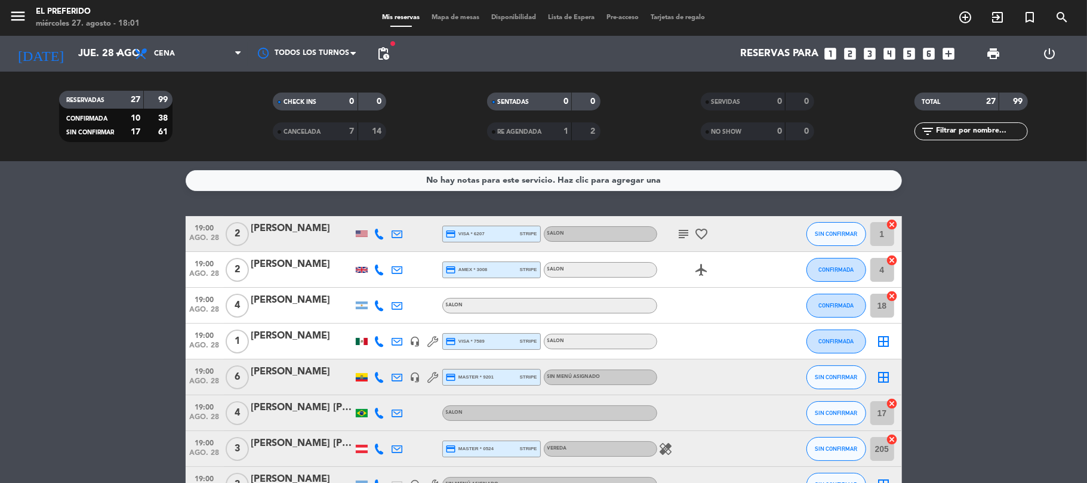
type input "vie. 29 ago."
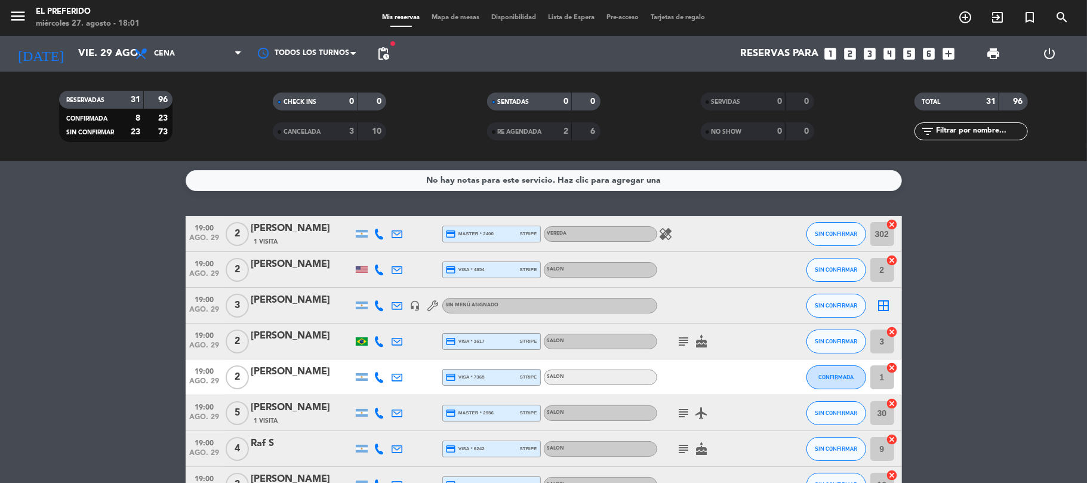
click at [387, 57] on span "pending_actions" at bounding box center [383, 54] width 14 height 14
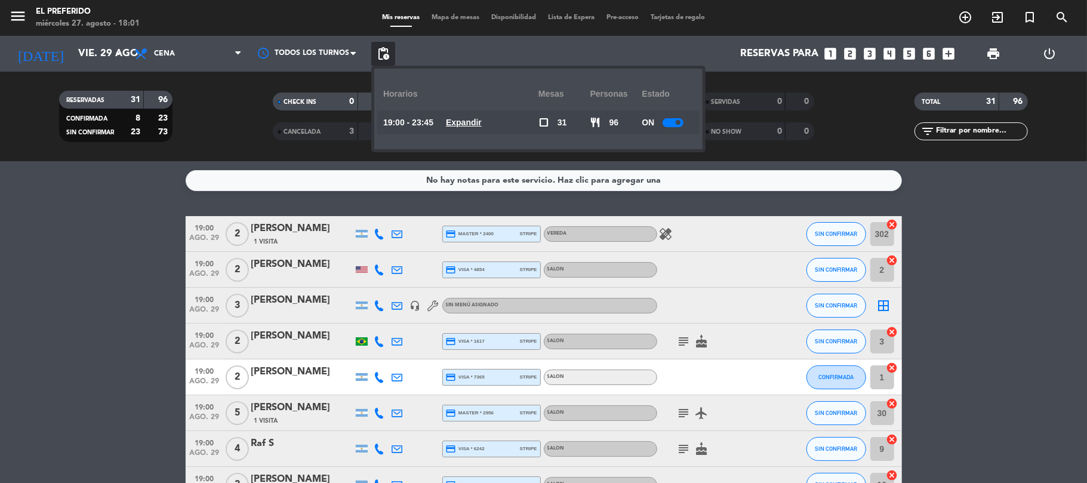
click at [470, 107] on div "Horarios" at bounding box center [460, 94] width 155 height 33
click at [472, 125] on u "Expandir" at bounding box center [464, 123] width 36 height 10
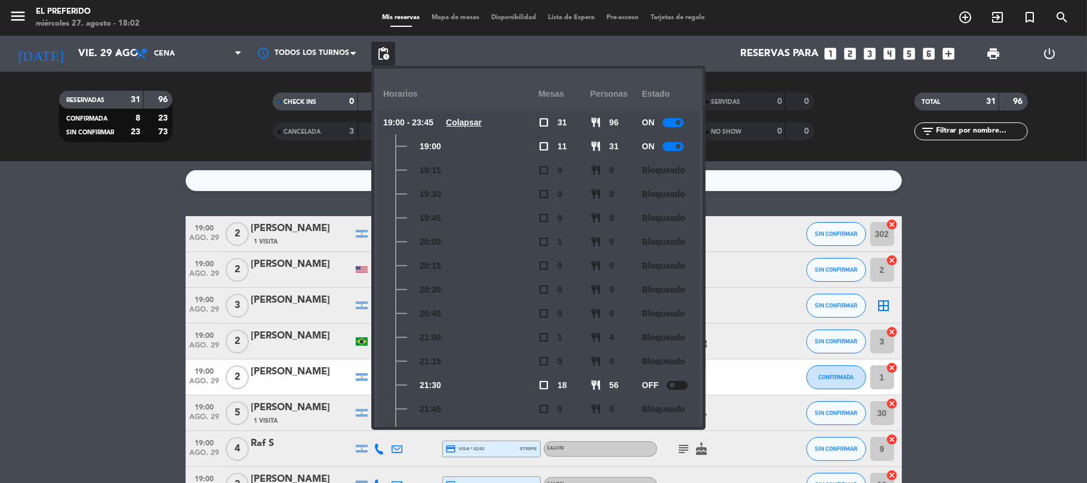
click at [892, 53] on icon "looks_4" at bounding box center [890, 54] width 16 height 16
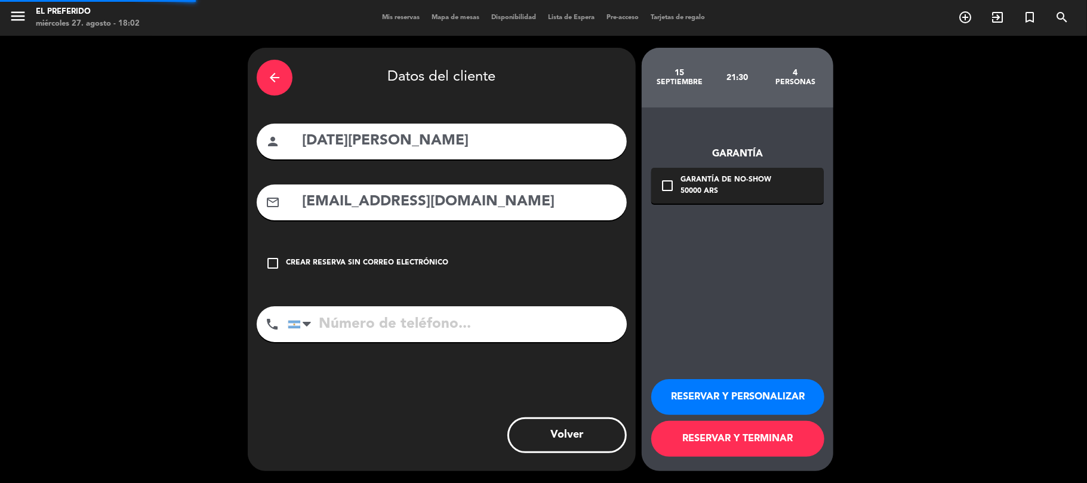
click at [278, 65] on div "arrow_back" at bounding box center [275, 78] width 36 height 36
click at [0, 0] on icon "close" at bounding box center [0, 0] width 0 height 0
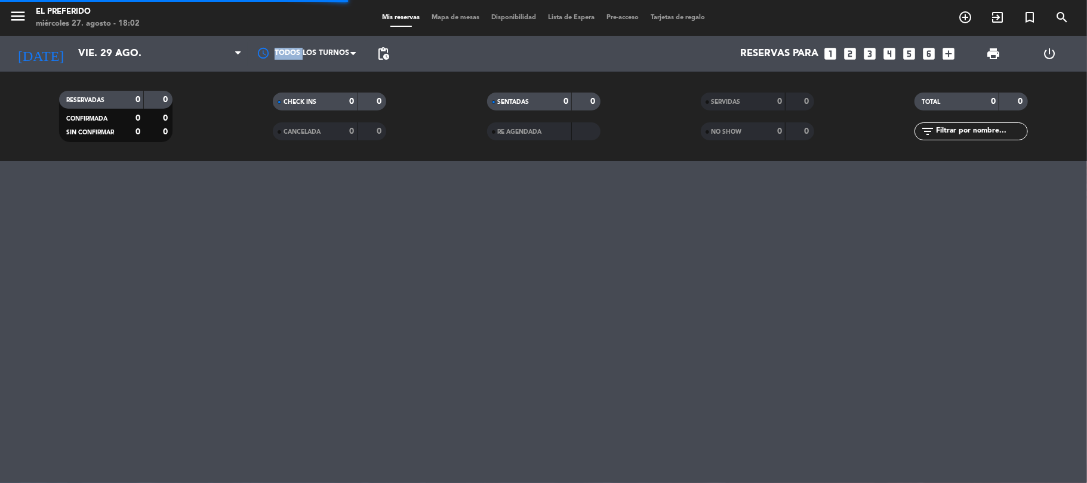
click at [278, 70] on div "Todos los turnos" at bounding box center [307, 54] width 119 height 36
click at [892, 53] on icon "looks_4" at bounding box center [890, 54] width 16 height 16
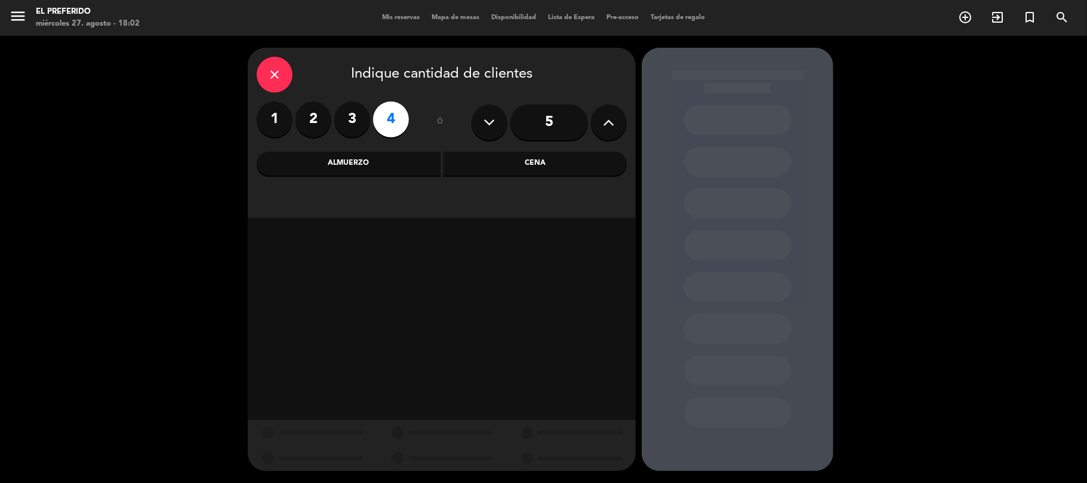
click at [516, 155] on div "Cena" at bounding box center [536, 164] width 184 height 24
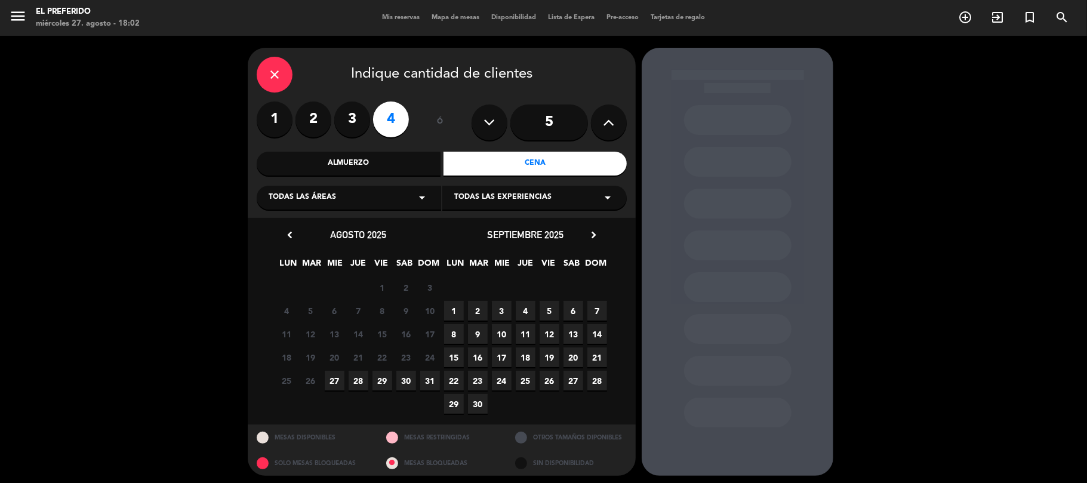
click at [382, 384] on span "29" at bounding box center [382, 381] width 20 height 20
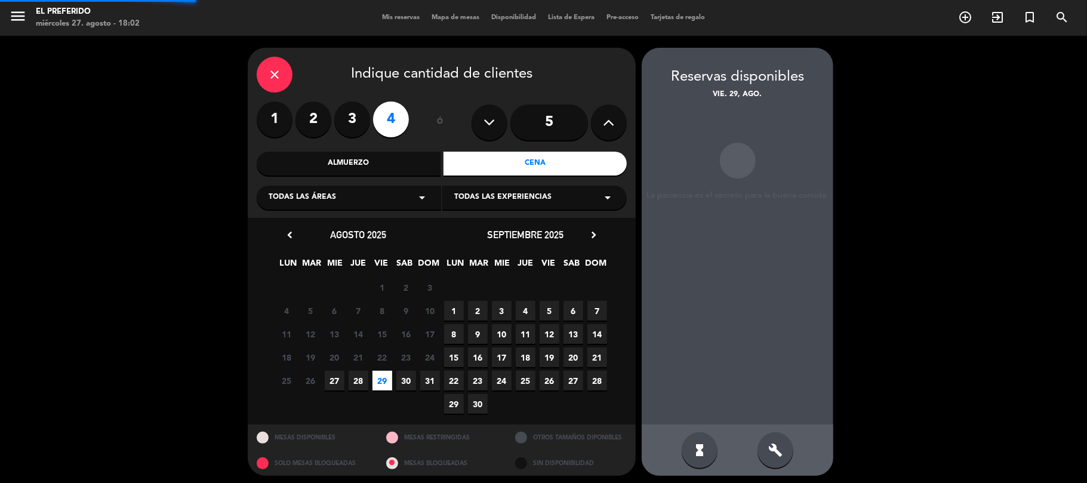
scroll to position [5, 0]
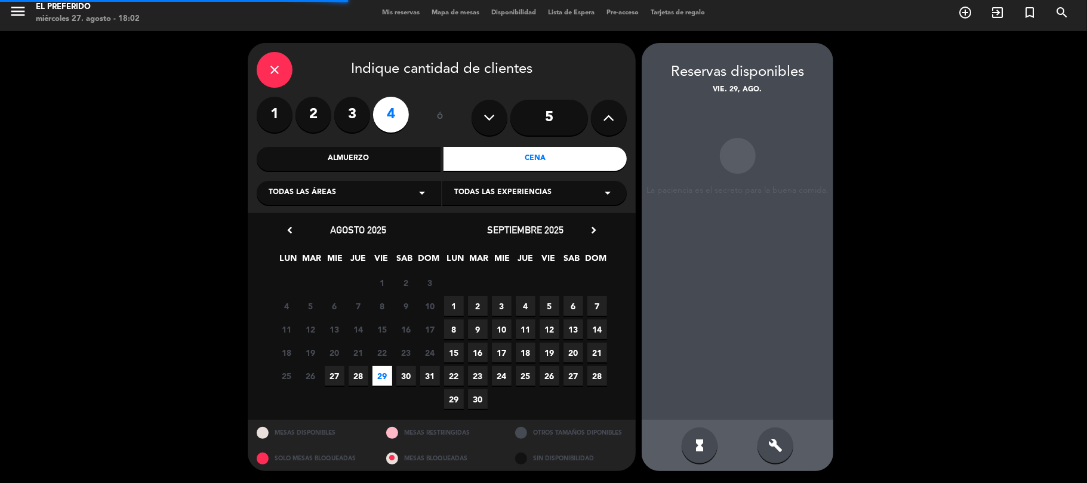
click at [764, 450] on div "build" at bounding box center [775, 445] width 36 height 36
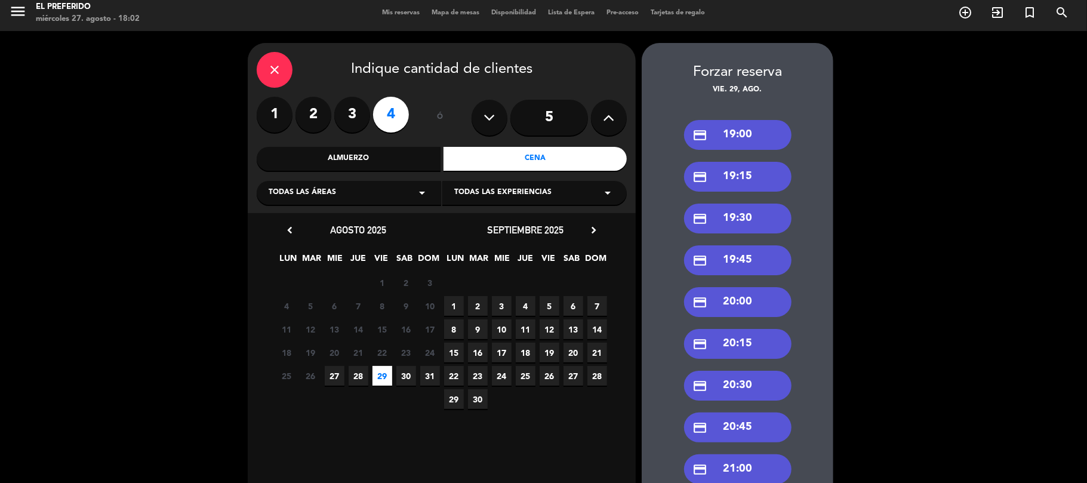
click at [722, 141] on div "credit_card 19:00" at bounding box center [737, 135] width 107 height 30
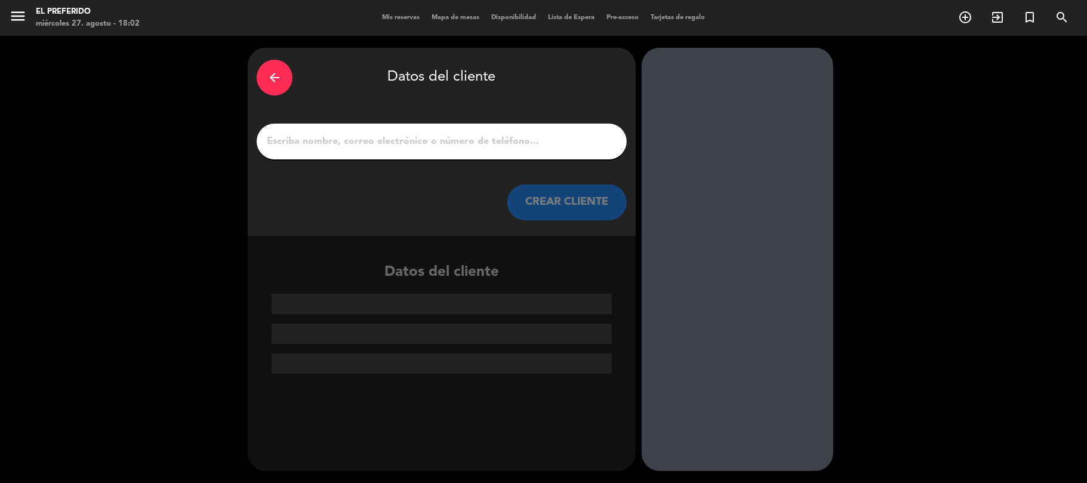
scroll to position [0, 0]
click at [455, 154] on div at bounding box center [442, 142] width 370 height 36
click at [438, 141] on input "1" at bounding box center [442, 141] width 352 height 17
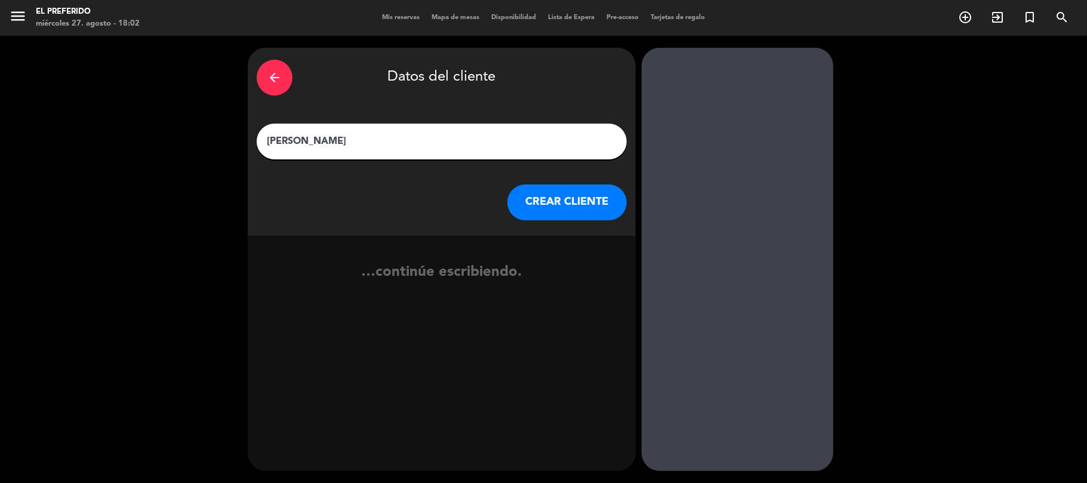
type input "[PERSON_NAME]"
click at [556, 196] on button "CREAR CLIENTE" at bounding box center [566, 202] width 119 height 36
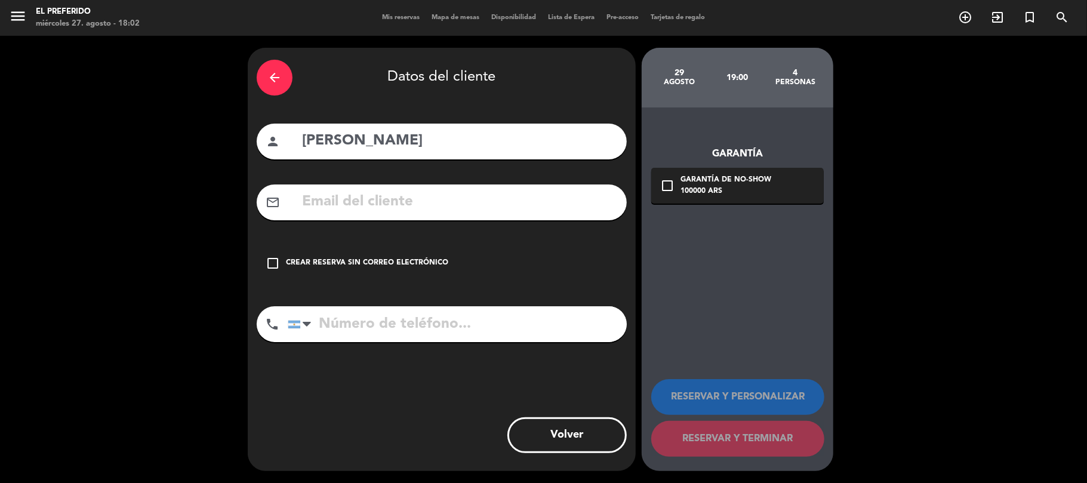
click at [451, 330] on input "tel" at bounding box center [457, 324] width 339 height 36
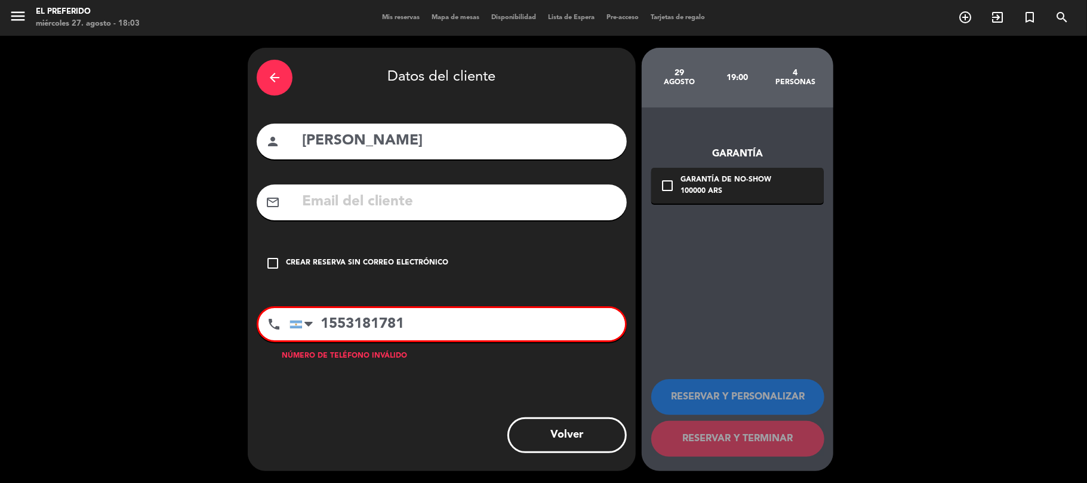
click at [339, 328] on input "1553181781" at bounding box center [457, 324] width 335 height 32
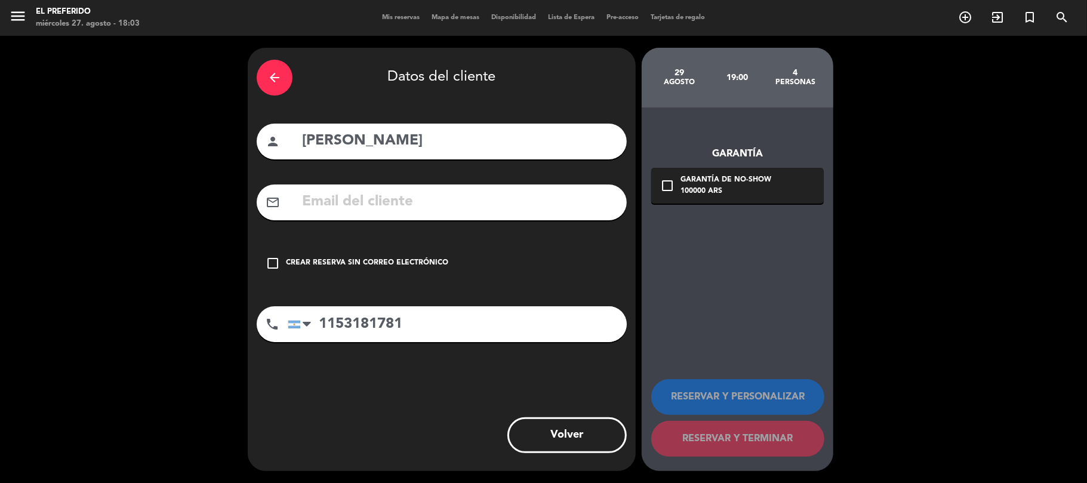
type input "1153181781"
click at [431, 211] on input "text" at bounding box center [459, 202] width 317 height 24
click at [415, 266] on div "Crear reserva sin correo electrónico" at bounding box center [367, 263] width 162 height 12
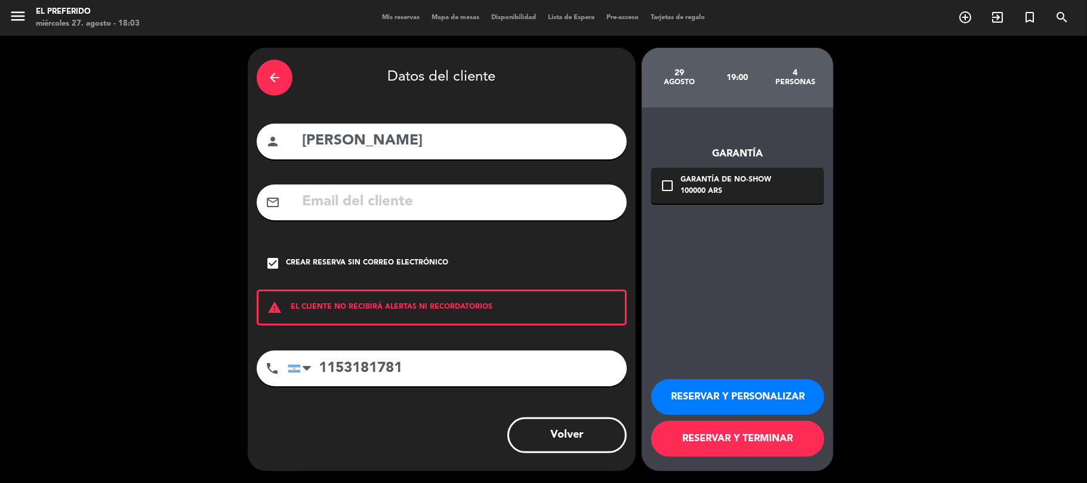
click at [770, 287] on div "Garantía check_box_outline_blank Garantía de no-show 100000 ARS RESERVAR Y PERS…" at bounding box center [738, 289] width 192 height 364
click at [744, 393] on button "RESERVAR Y PERSONALIZAR" at bounding box center [737, 397] width 173 height 36
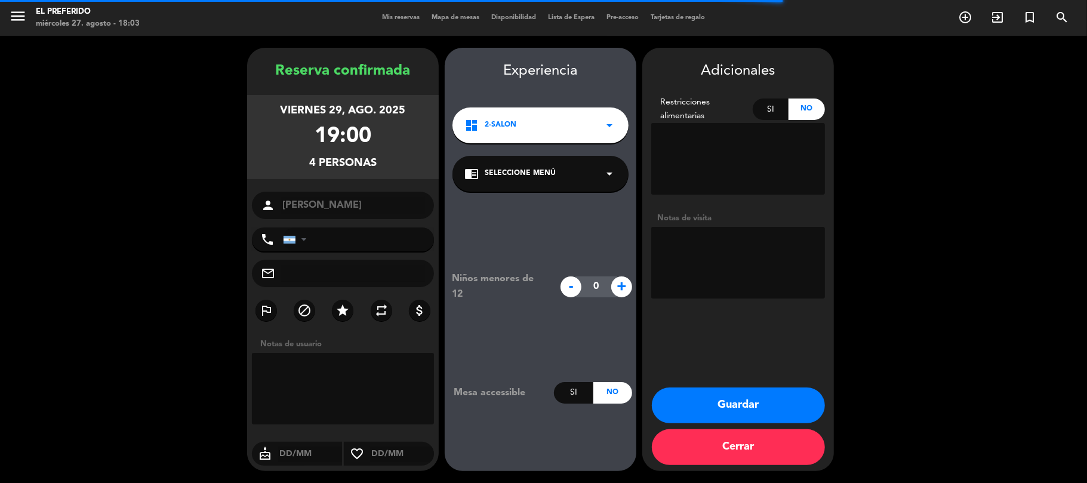
type input "[PHONE_NUMBER]"
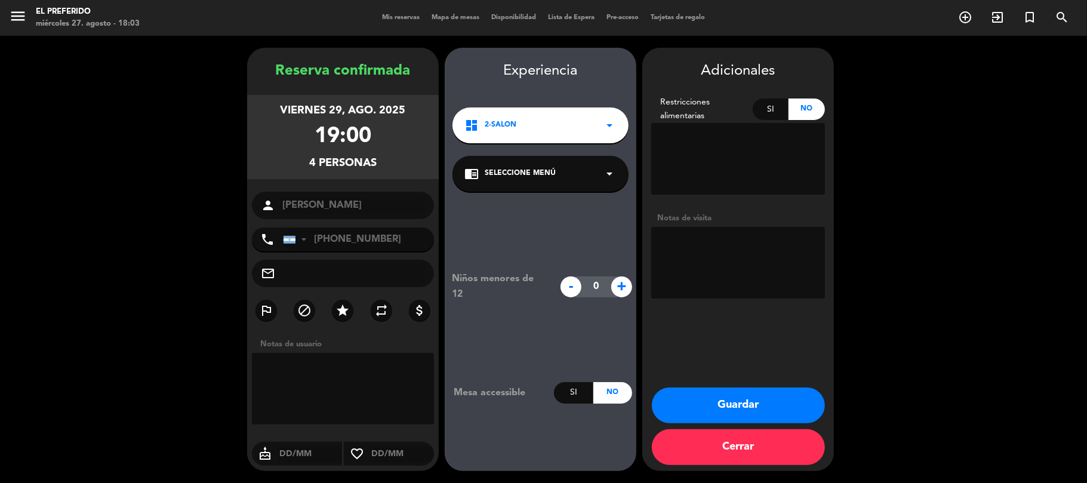
click at [792, 399] on button "Guardar" at bounding box center [738, 405] width 173 height 36
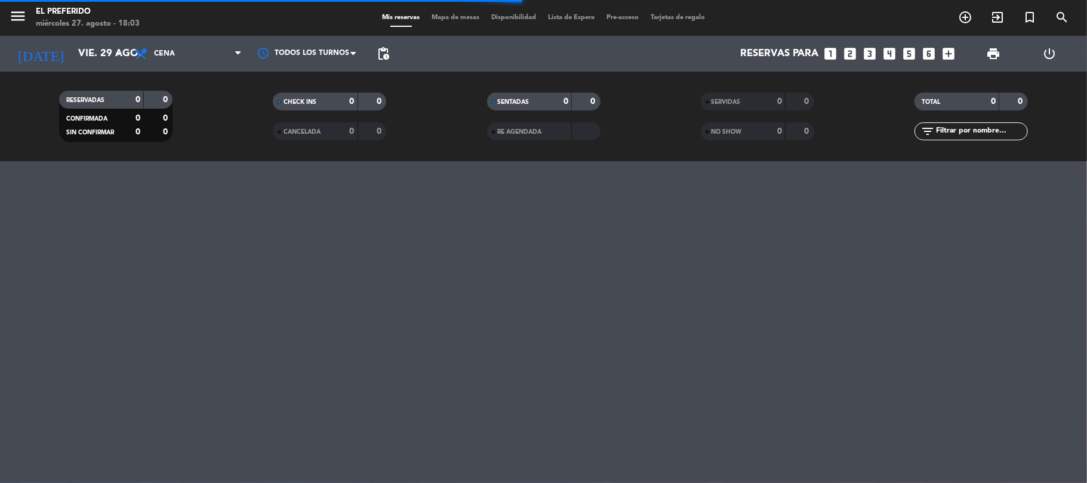
click at [873, 132] on div "filter_list" at bounding box center [971, 131] width 214 height 18
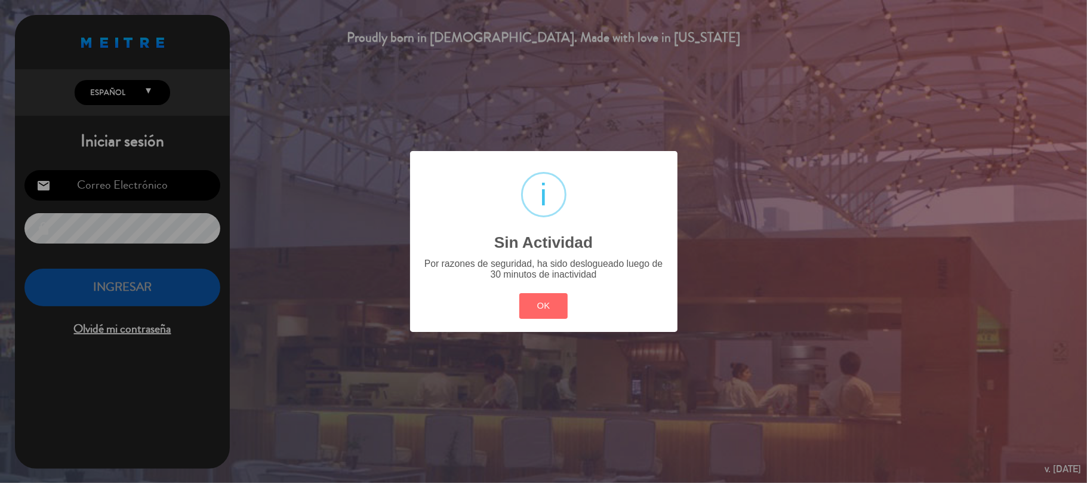
type input "[EMAIL_ADDRESS][DOMAIN_NAME]"
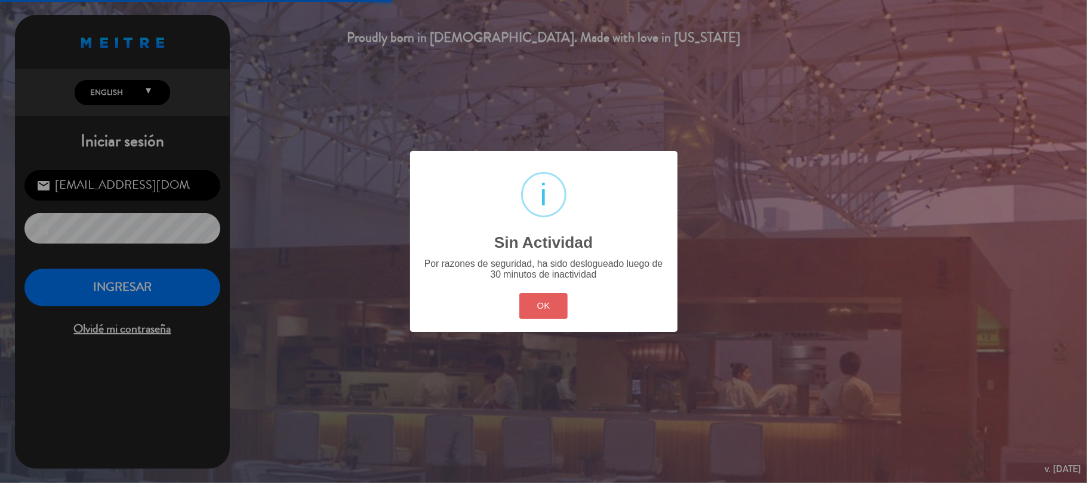
click at [530, 299] on button "OK" at bounding box center [543, 306] width 48 height 26
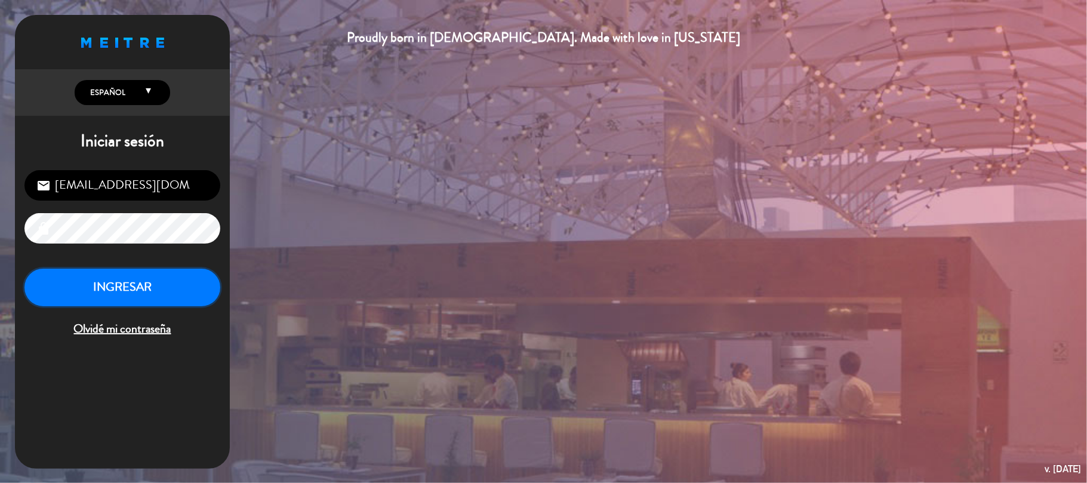
click at [56, 285] on button "INGRESAR" at bounding box center [122, 288] width 196 height 38
